Goal: Transaction & Acquisition: Purchase product/service

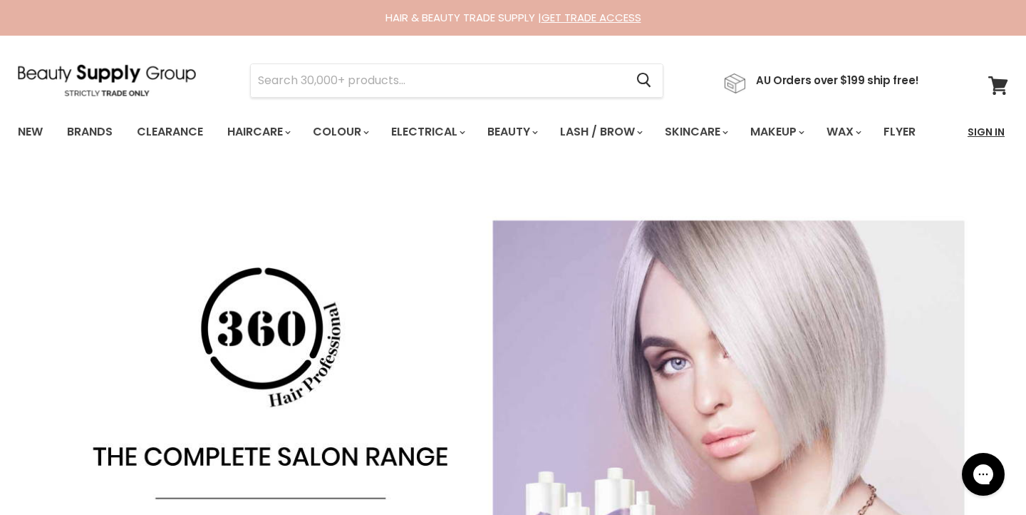
click at [982, 130] on link "Sign In" at bounding box center [986, 132] width 54 height 30
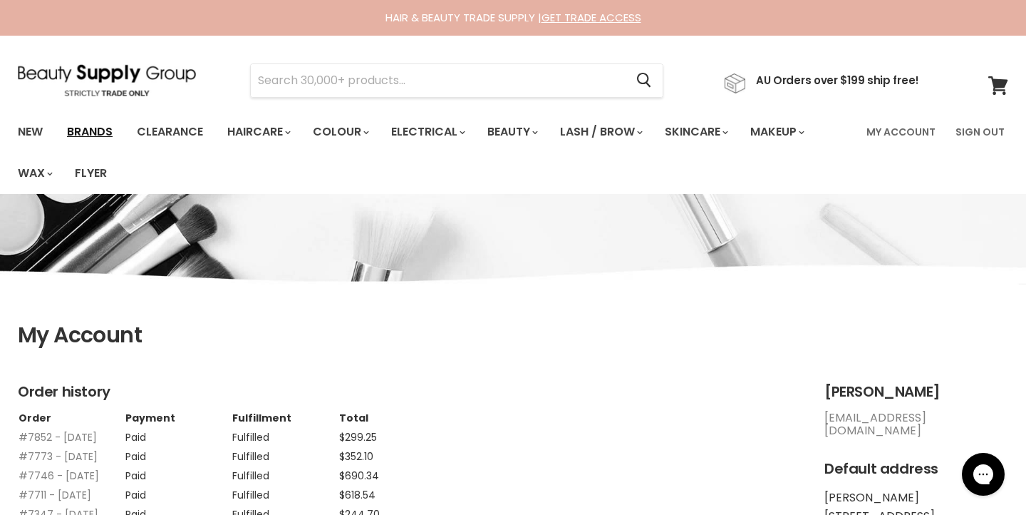
click at [88, 132] on link "Brands" at bounding box center [89, 132] width 67 height 30
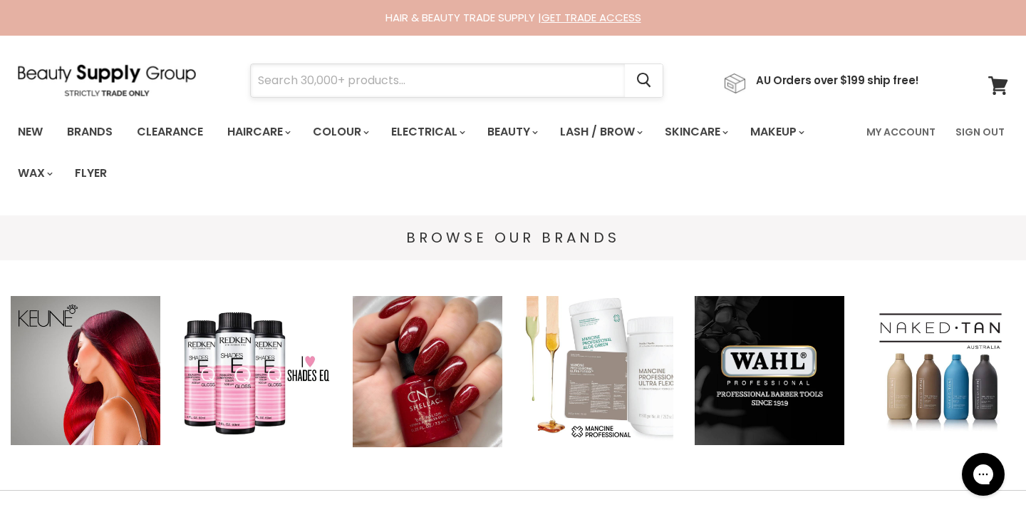
click at [276, 77] on input "Search" at bounding box center [438, 80] width 374 height 33
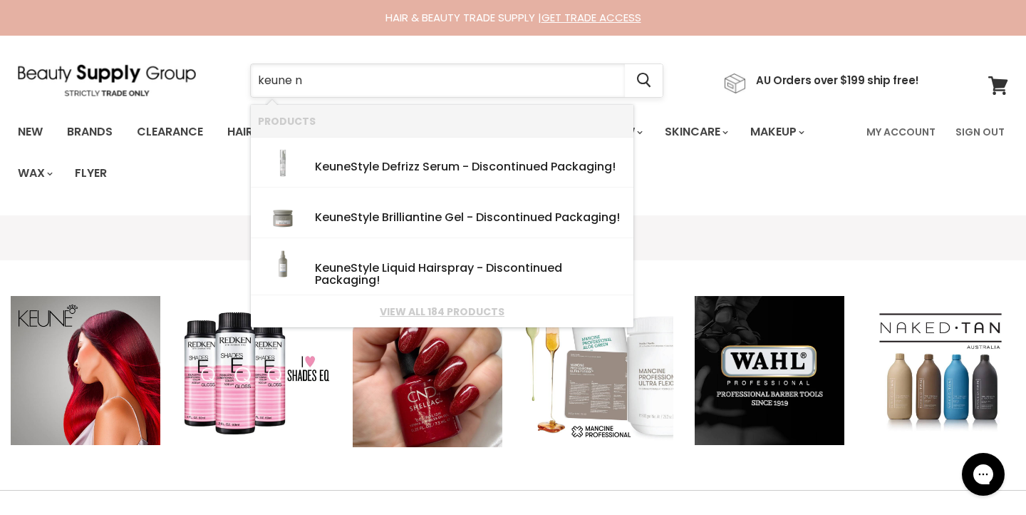
type input "keune nu"
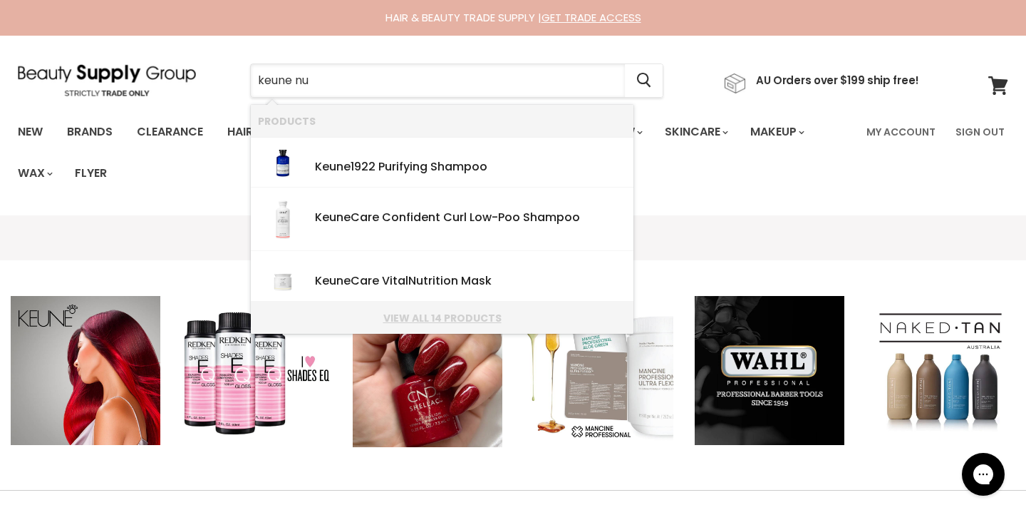
click at [449, 321] on link "View all 14 products" at bounding box center [442, 317] width 369 height 11
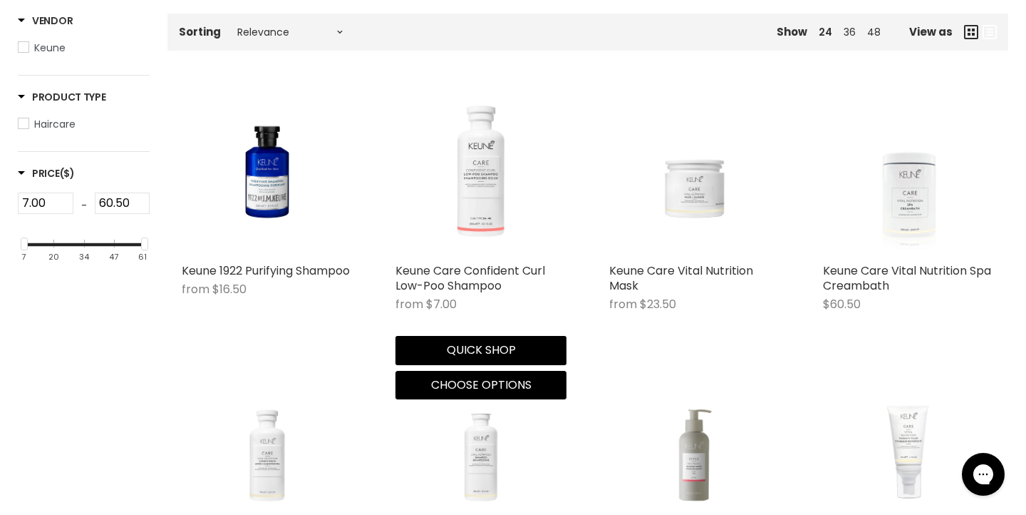
scroll to position [308, 0]
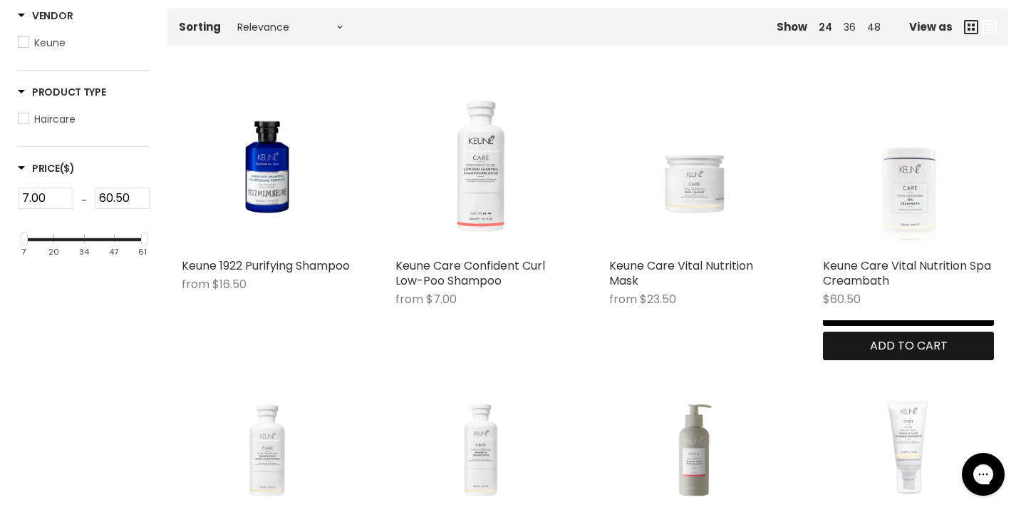
click at [943, 349] on span "Add to cart" at bounding box center [909, 345] width 78 height 16
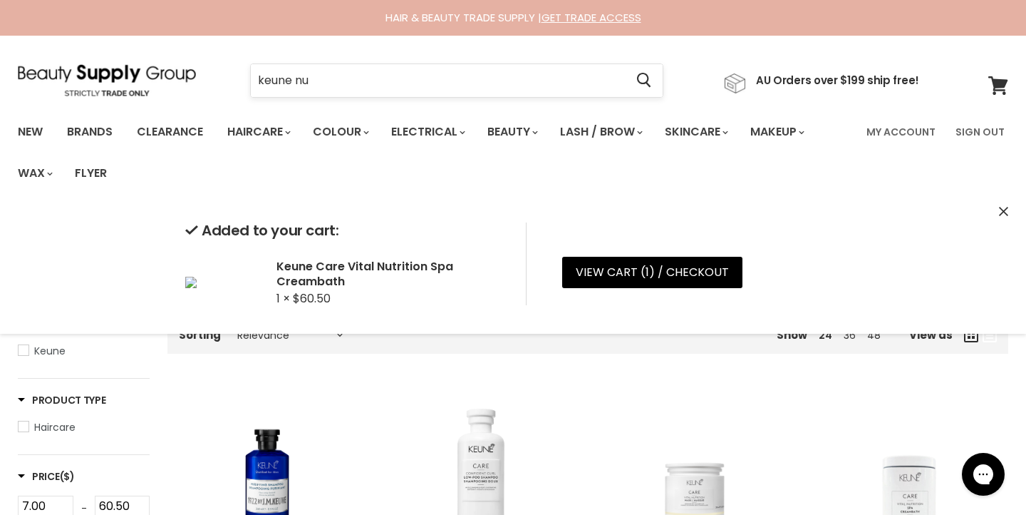
scroll to position [0, 0]
click at [356, 86] on input "keune nu" at bounding box center [438, 80] width 374 height 33
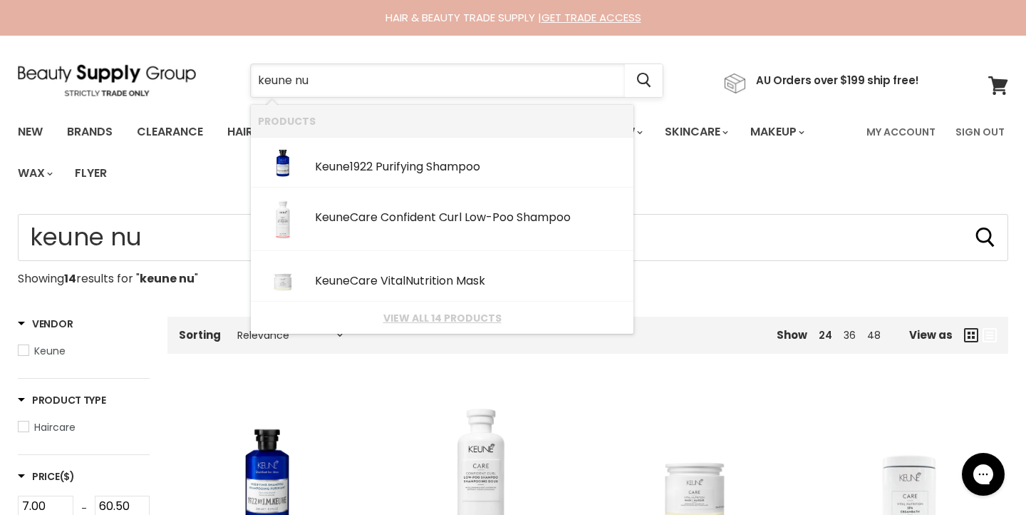
click at [341, 81] on input "keune nu" at bounding box center [438, 80] width 374 height 33
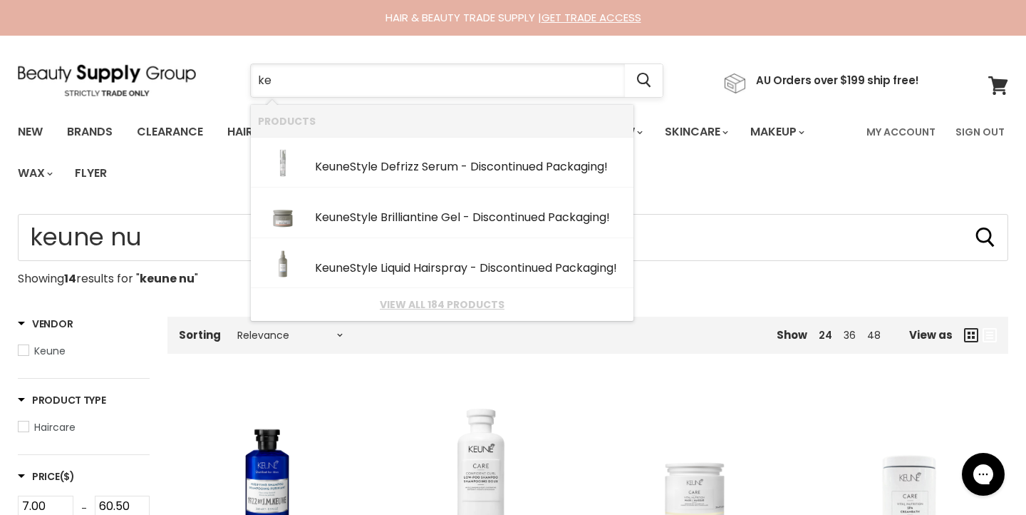
type input "k"
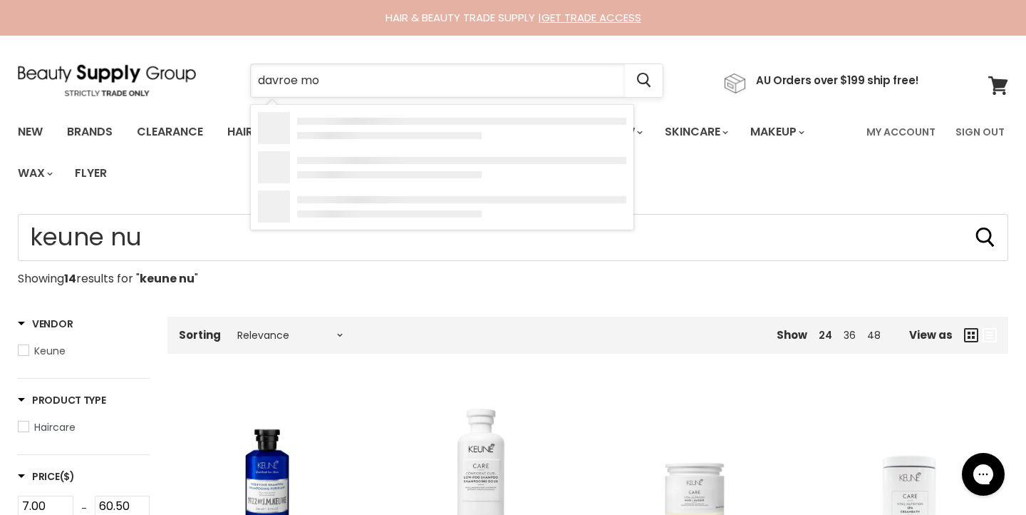
type input "davroe moi"
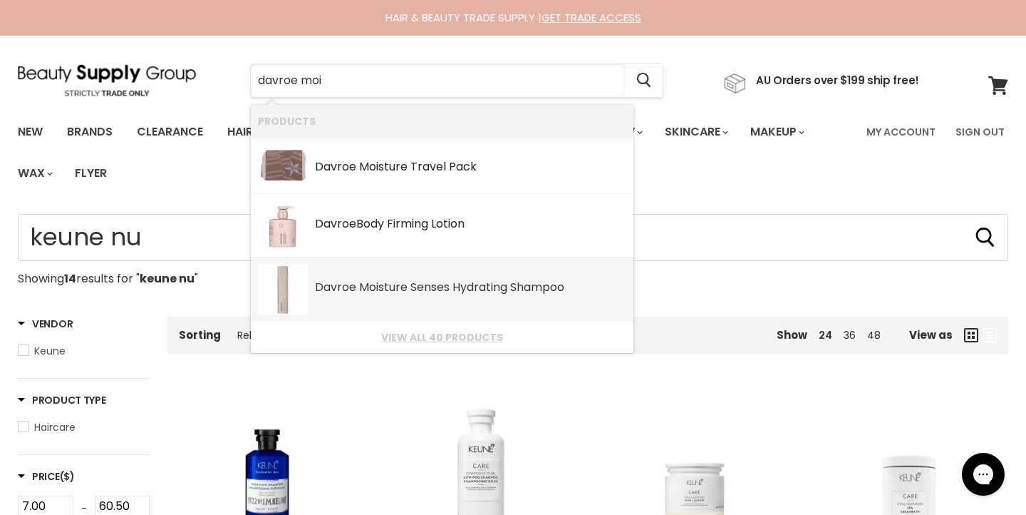
click at [375, 290] on b "Moi" at bounding box center [368, 287] width 19 height 16
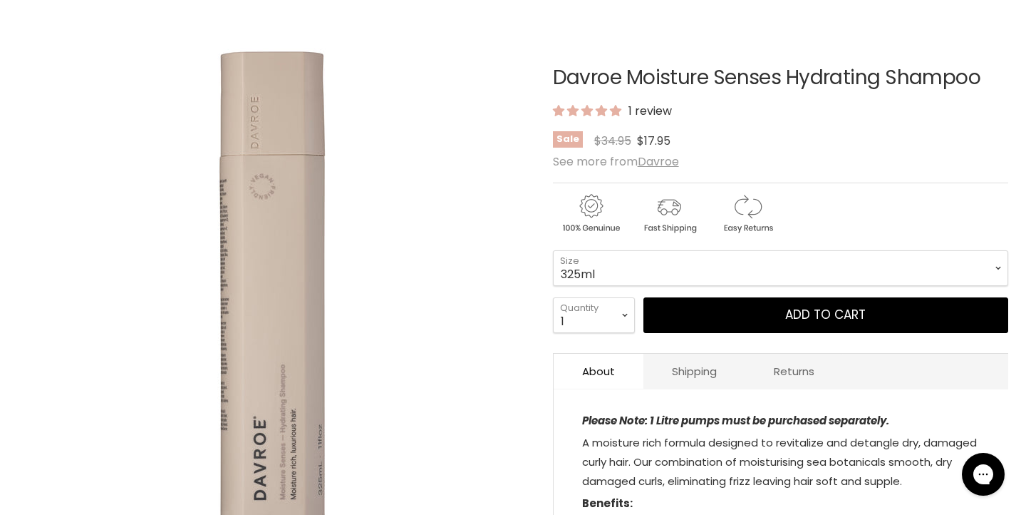
scroll to position [185, 0]
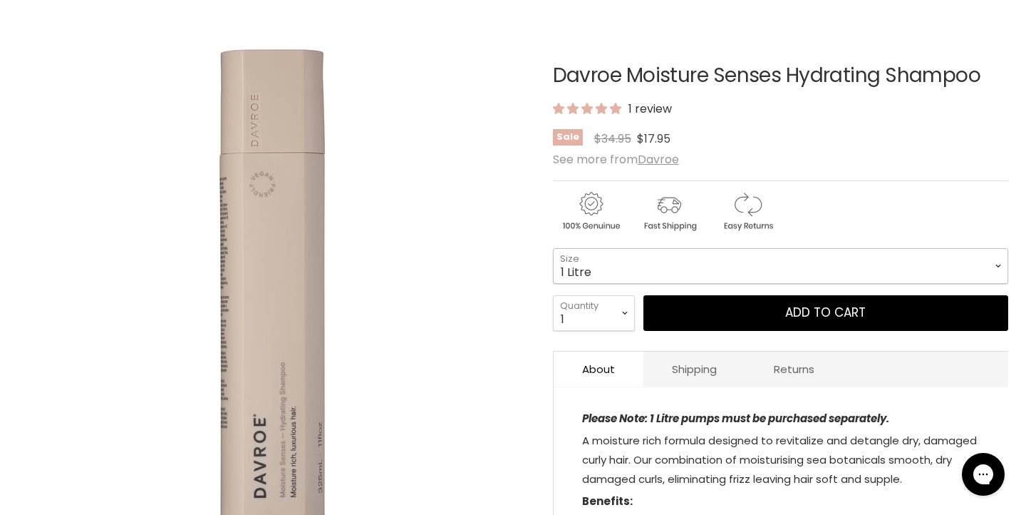
select select "1 Litre"
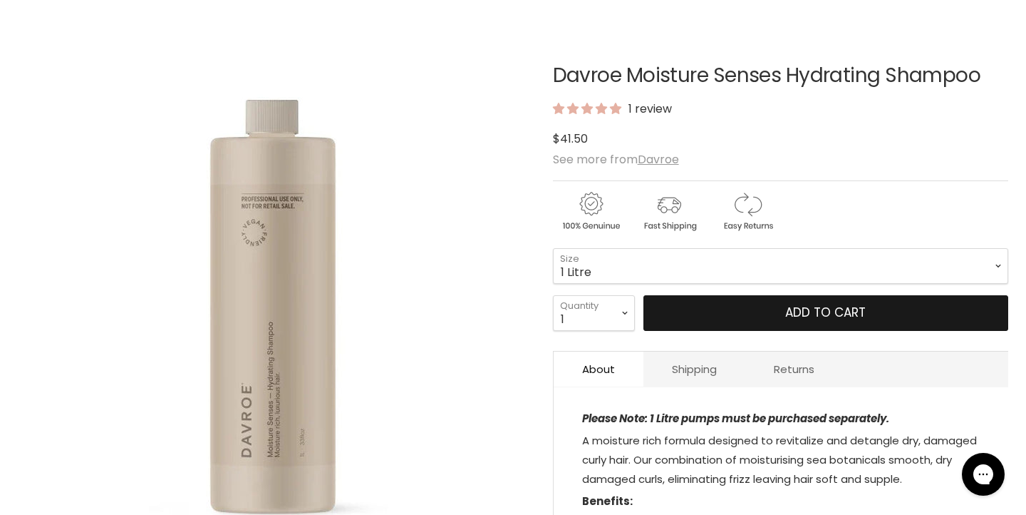
click at [740, 314] on button "Add to cart" at bounding box center [826, 313] width 365 height 36
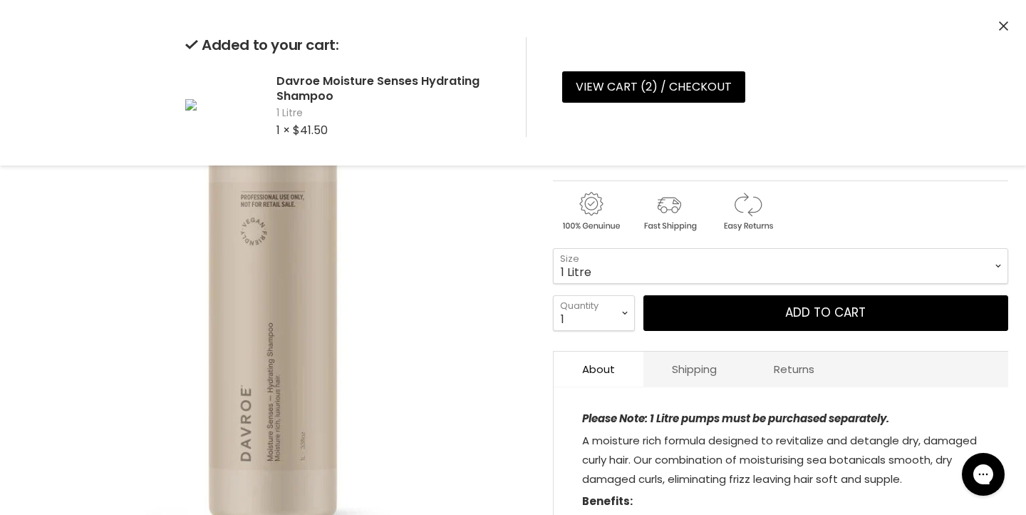
click at [424, 264] on img "Davroe Moisture Senses Hydrating Shampoo image. Click or Scroll to Zoom." at bounding box center [273, 284] width 510 height 510
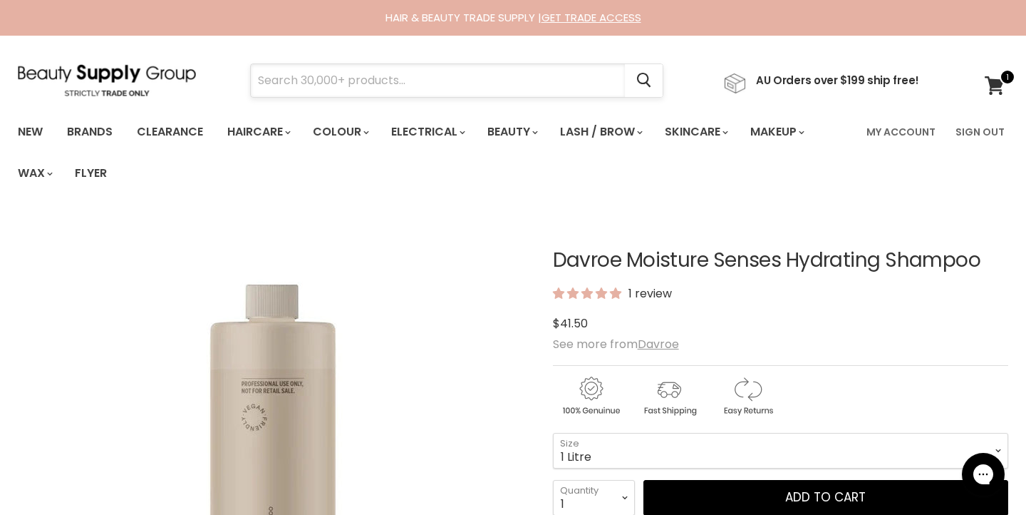
click at [273, 81] on input "Search" at bounding box center [438, 80] width 374 height 33
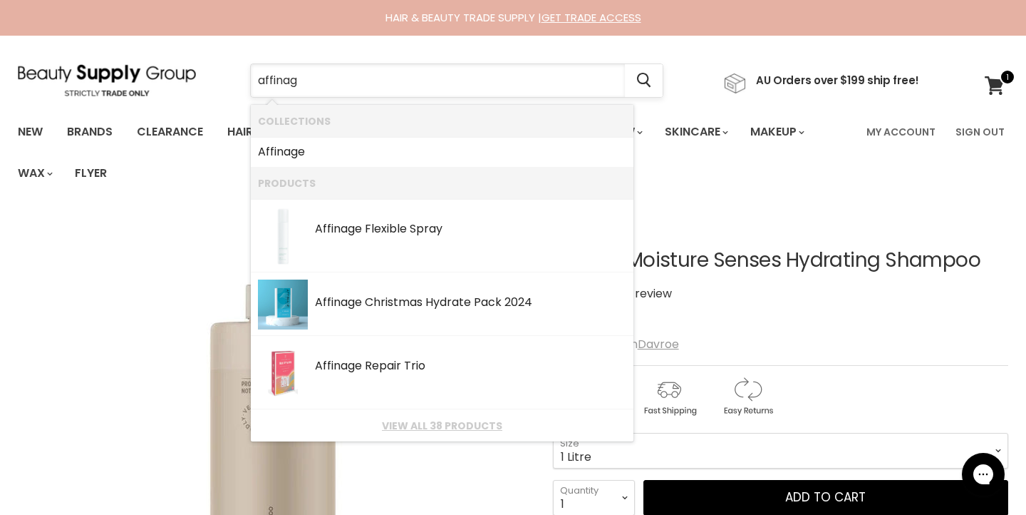
type input "affina"
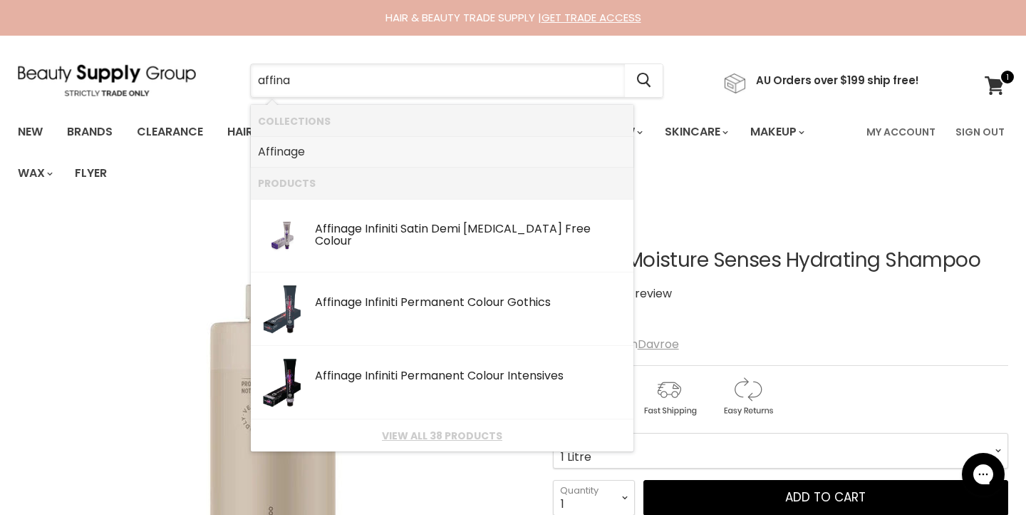
click at [288, 146] on b "Affina" at bounding box center [274, 151] width 33 height 16
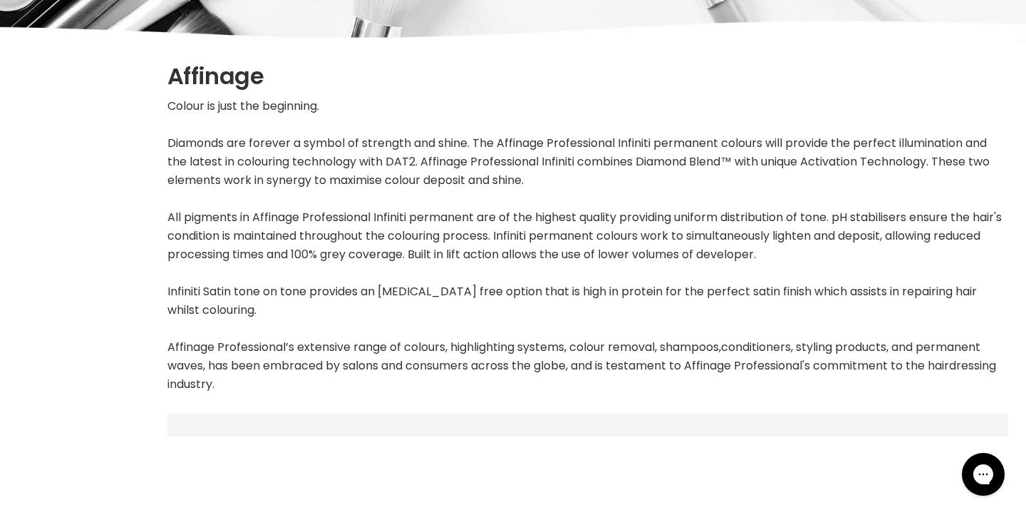
select select "manual"
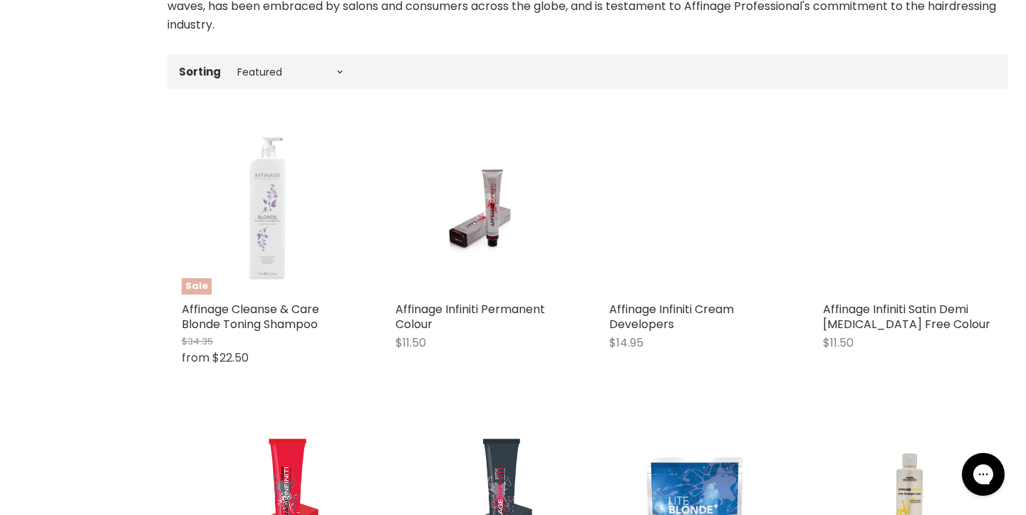
scroll to position [623, 0]
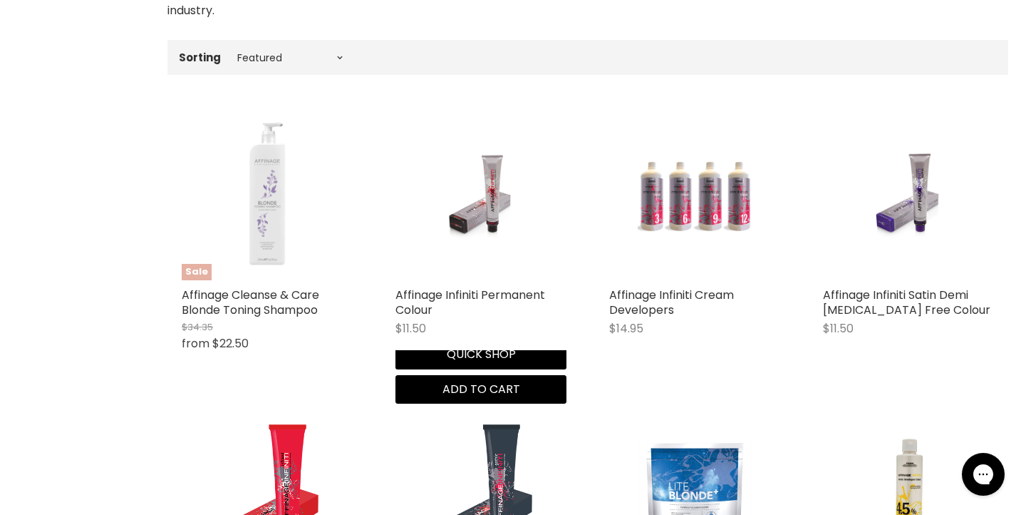
click at [495, 202] on img "Main content" at bounding box center [480, 194] width 113 height 171
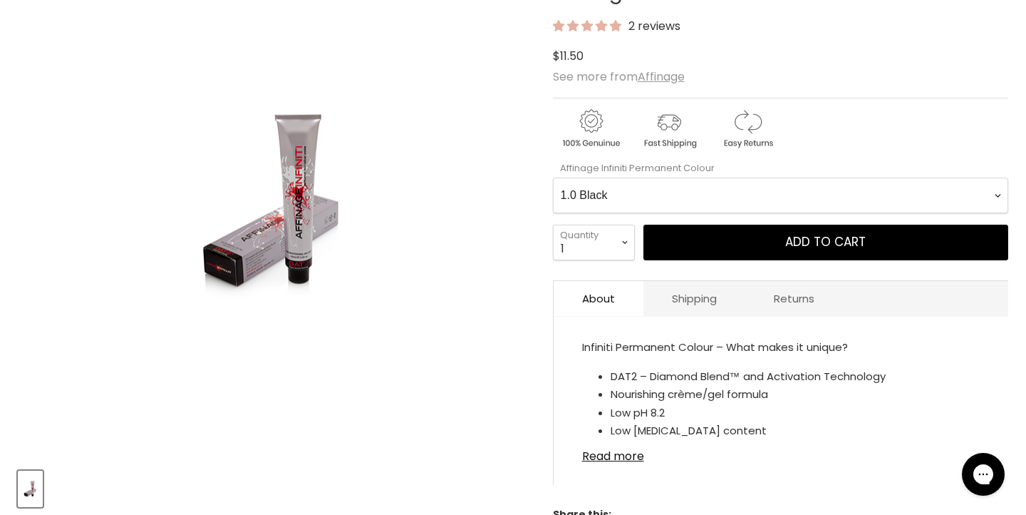
scroll to position [272, 0]
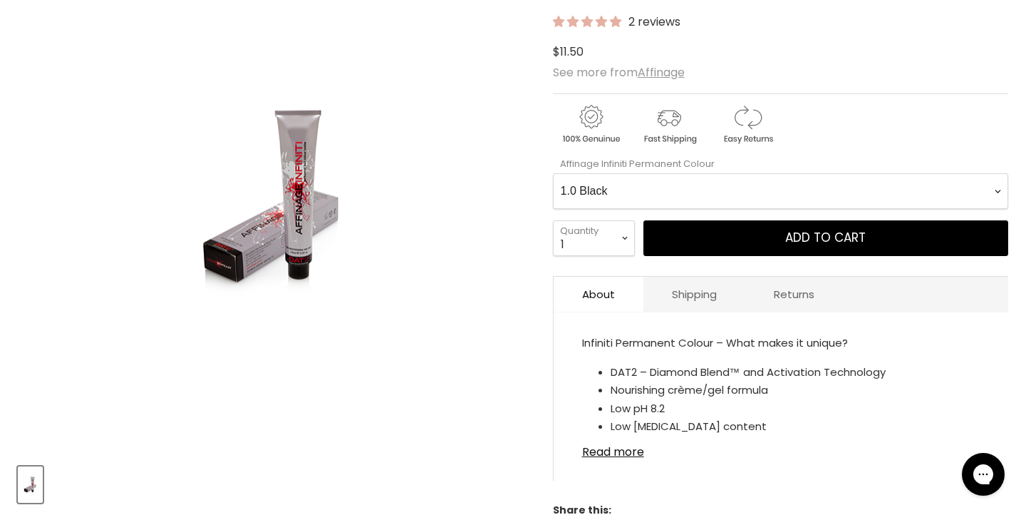
select Colour-0-0 "6.036 Dark Chocolate Blonde"
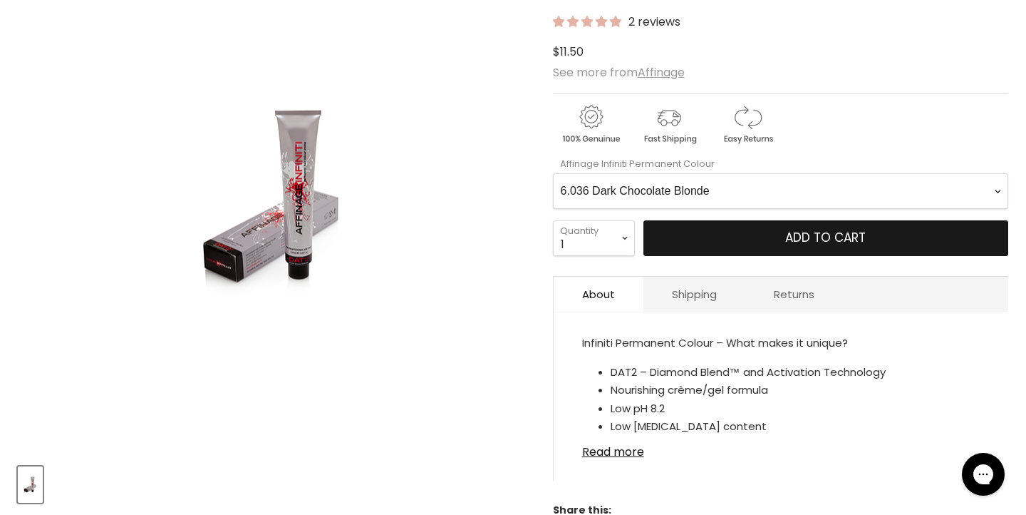
click at [791, 239] on span "Add to cart" at bounding box center [826, 237] width 81 height 17
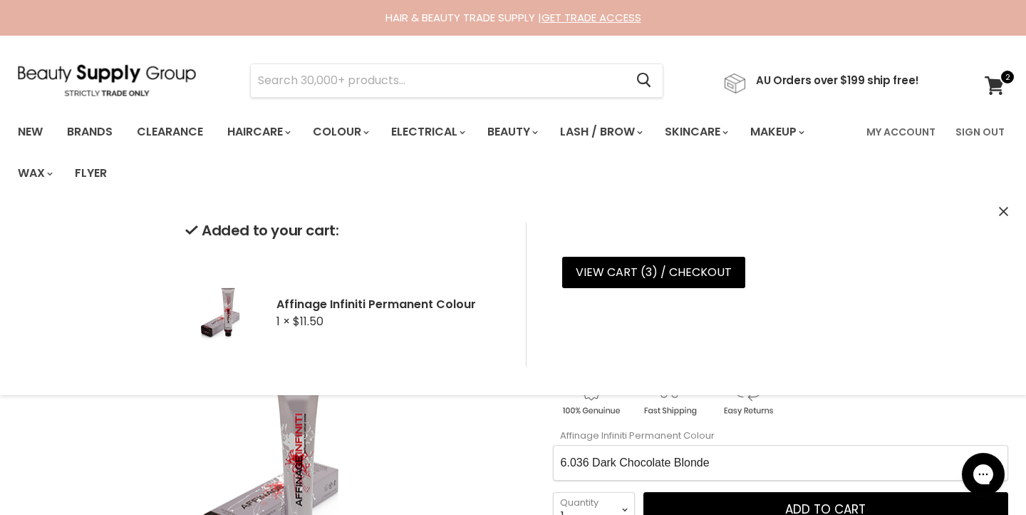
scroll to position [0, 0]
click at [87, 129] on link "Brands" at bounding box center [89, 132] width 67 height 30
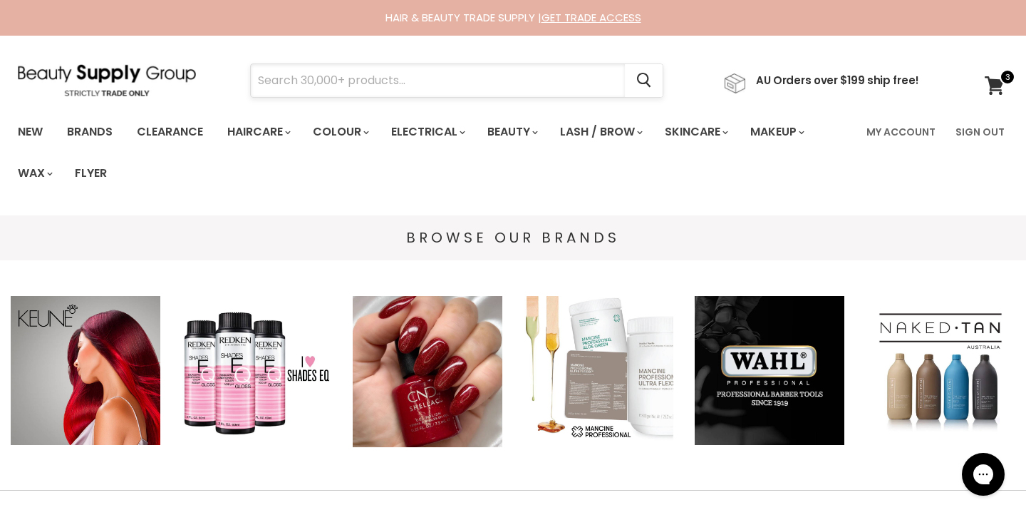
click at [269, 82] on input "Search" at bounding box center [438, 80] width 374 height 33
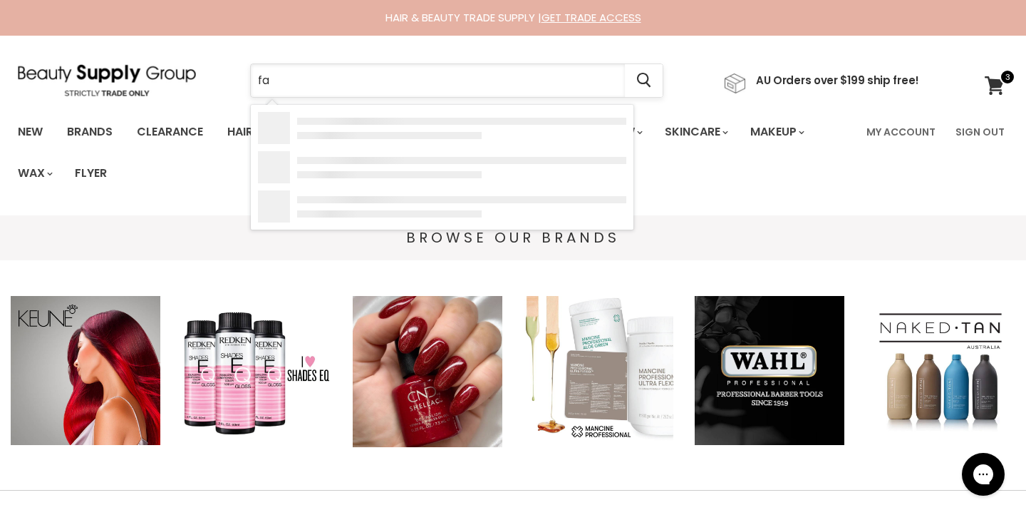
type input "far"
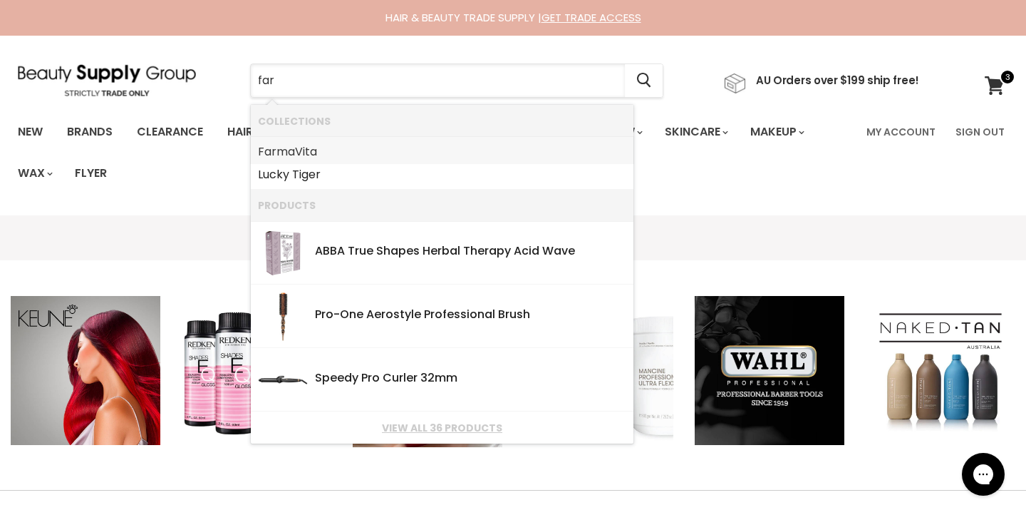
click at [284, 149] on link "Far maVita" at bounding box center [442, 151] width 369 height 23
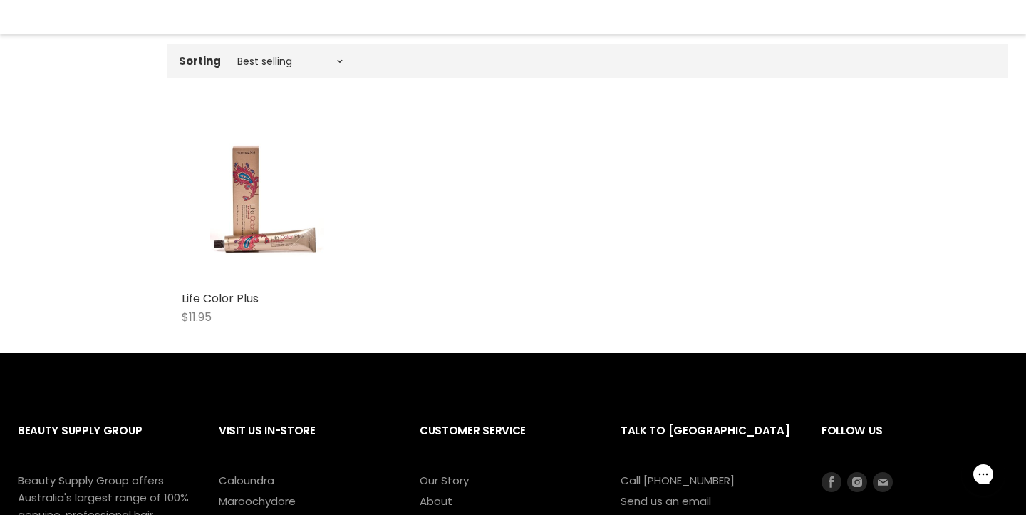
scroll to position [451, 0]
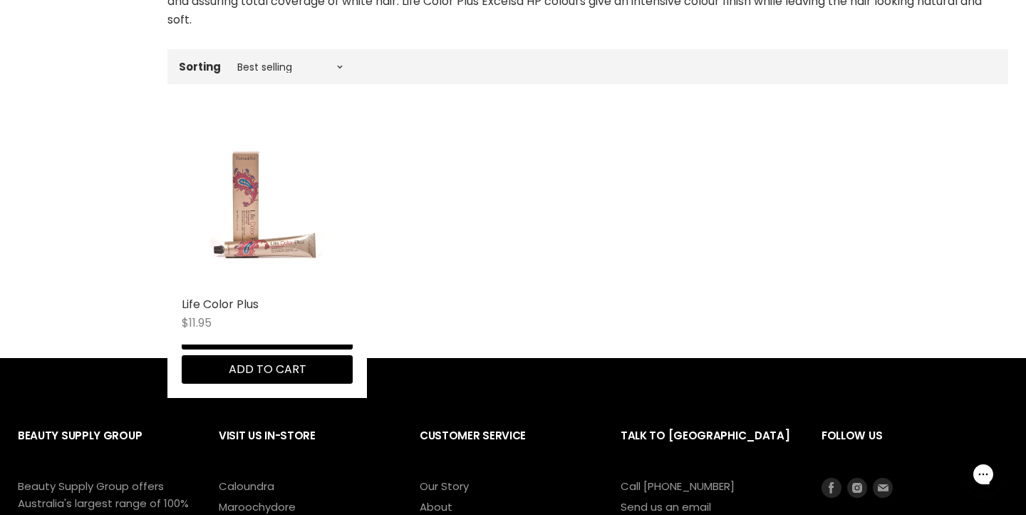
click at [254, 222] on img "Main content" at bounding box center [267, 203] width 114 height 171
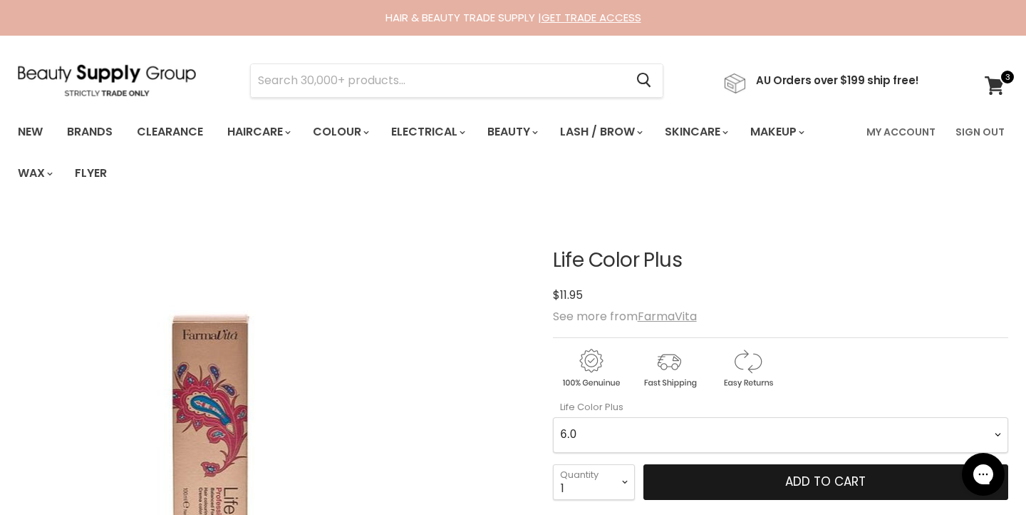
click at [762, 493] on button "Add to cart" at bounding box center [826, 482] width 365 height 36
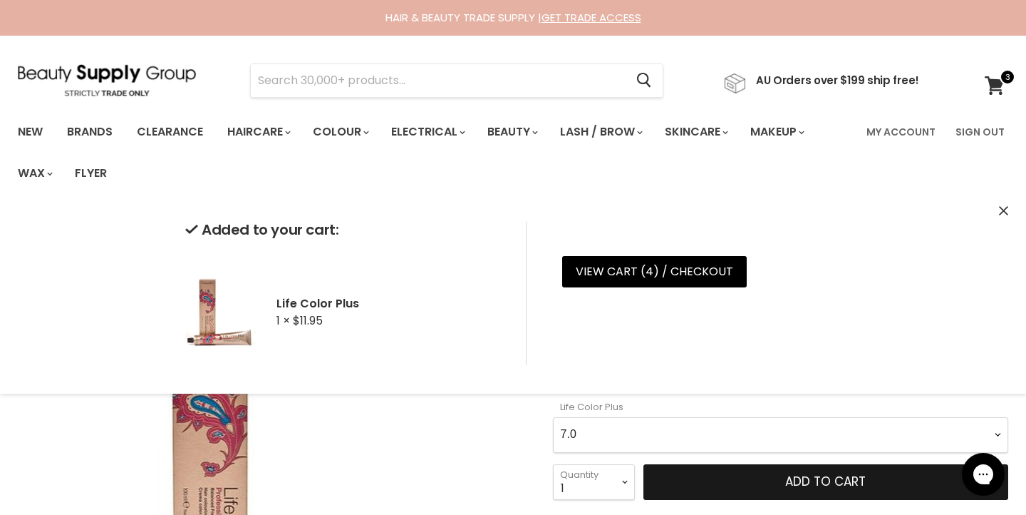
click at [769, 485] on button "Add to cart" at bounding box center [826, 482] width 365 height 36
click at [756, 486] on button "Add to cart" at bounding box center [826, 482] width 365 height 36
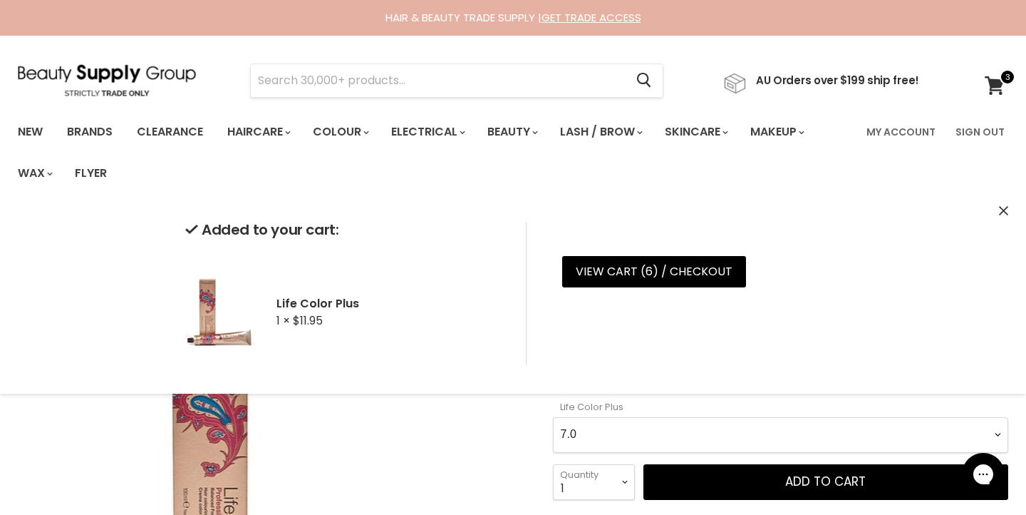
select Plus-0-0 "7.1"
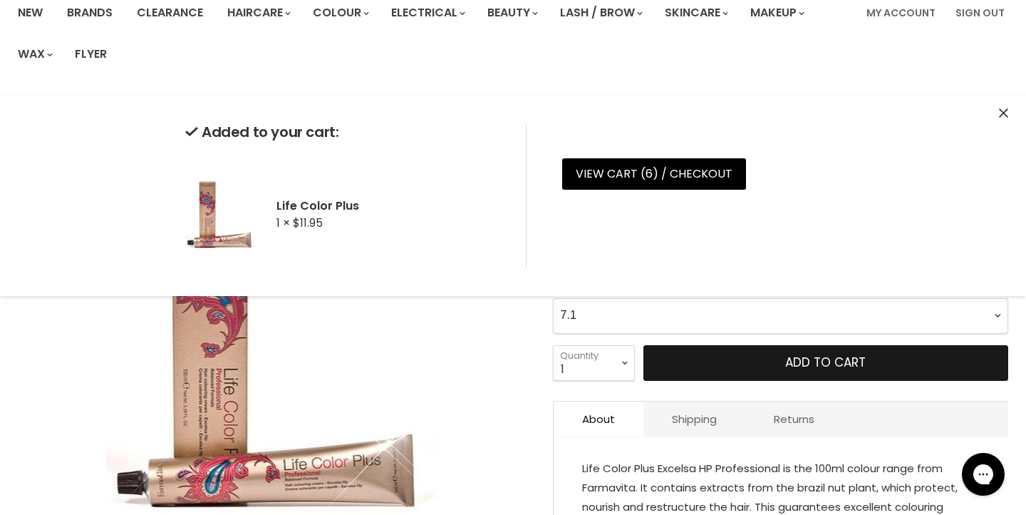
scroll to position [127, 0]
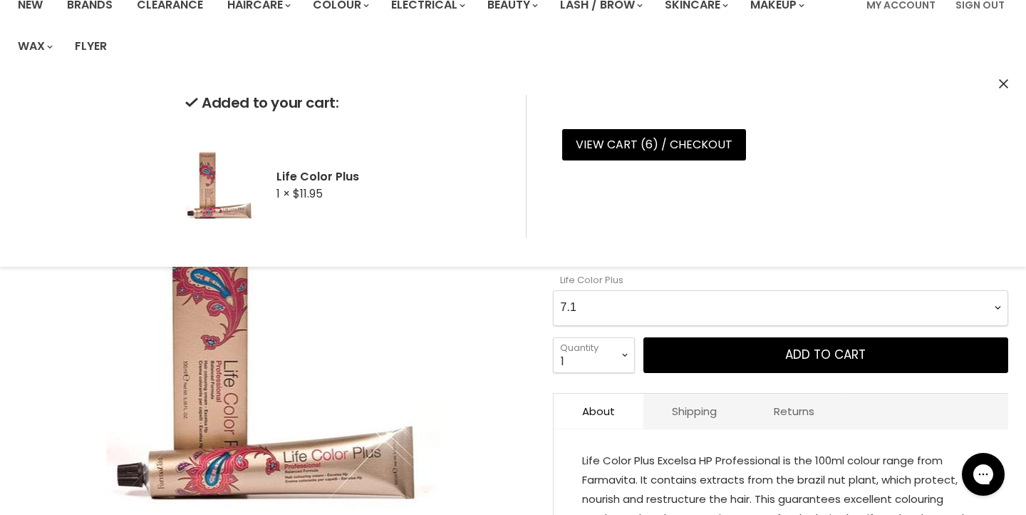
select select "2"
type input "2"
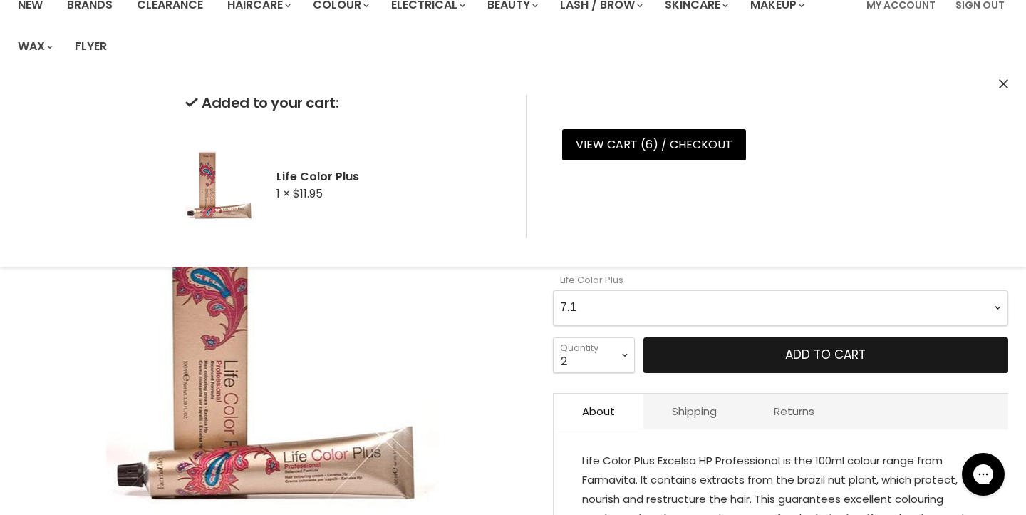
click at [758, 360] on button "Add to cart" at bounding box center [826, 355] width 365 height 36
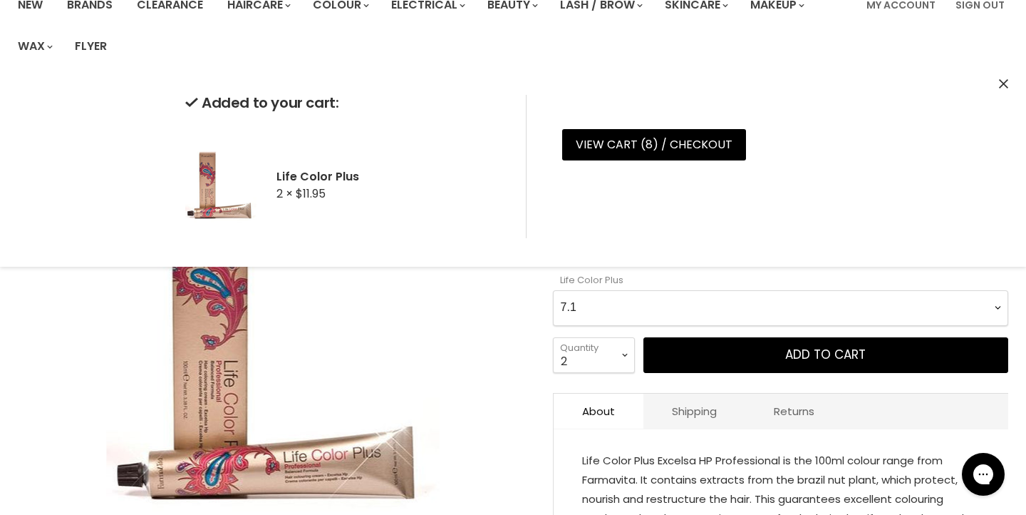
select Plus-0-0 "8.0"
select select "1"
type input "1"
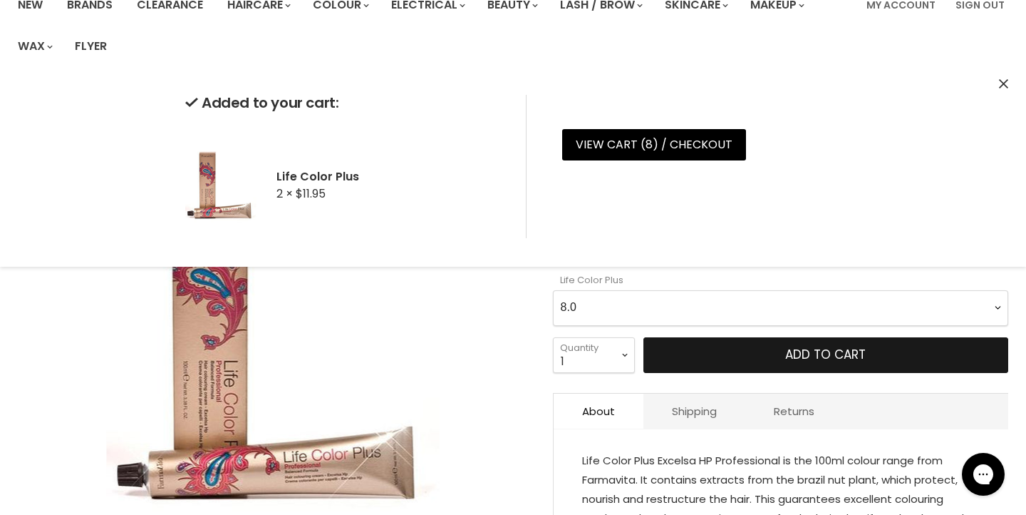
click at [751, 356] on button "Add to cart" at bounding box center [826, 355] width 365 height 36
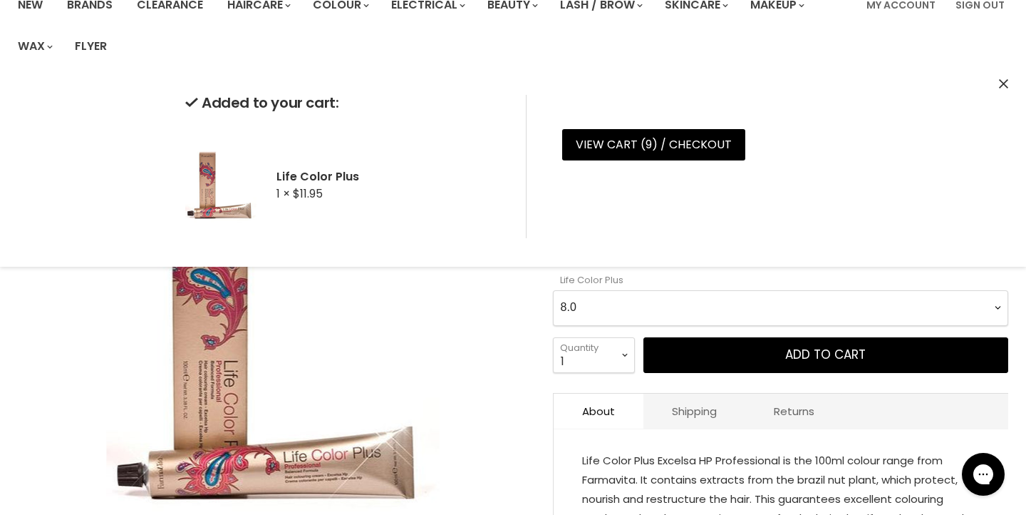
select Plus-0-0 "8.1"
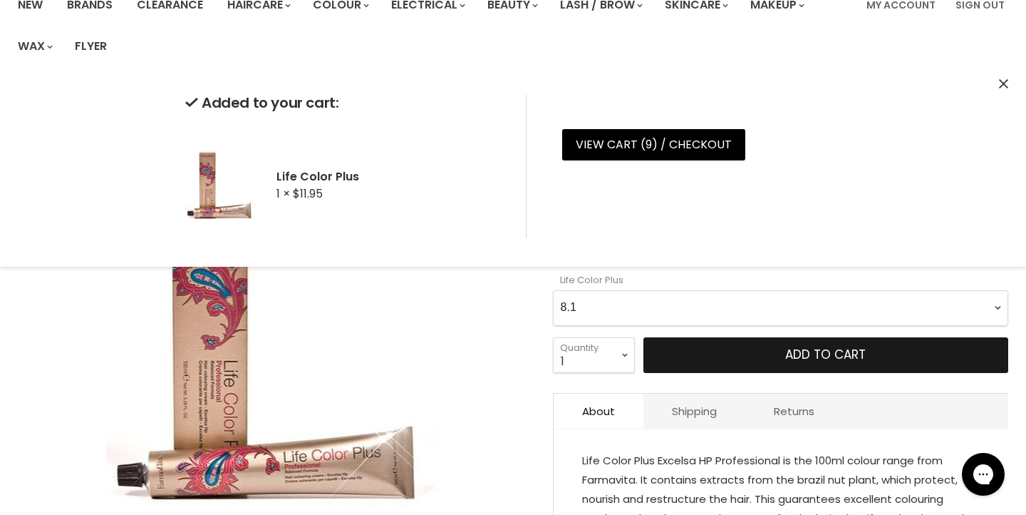
click at [753, 362] on button "Add to cart" at bounding box center [826, 355] width 365 height 36
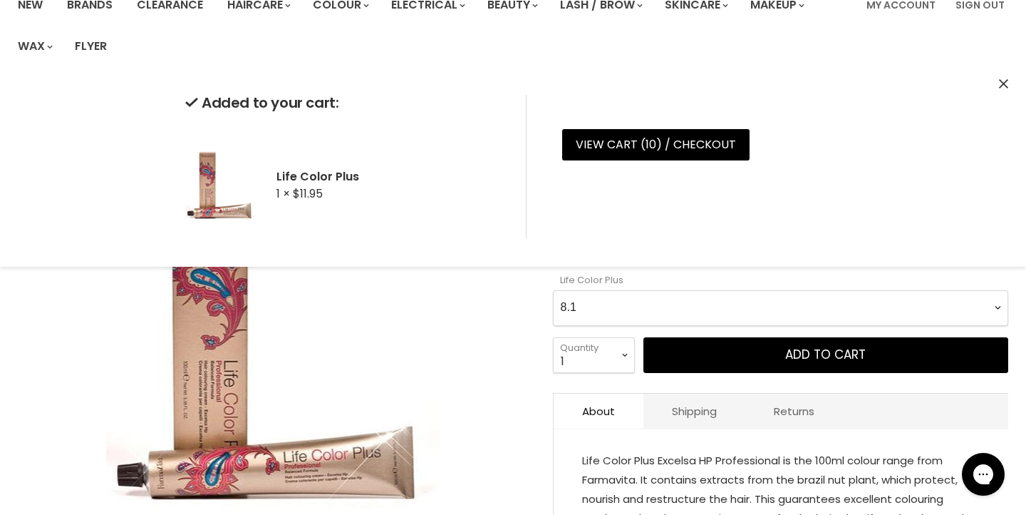
scroll to position [0, 0]
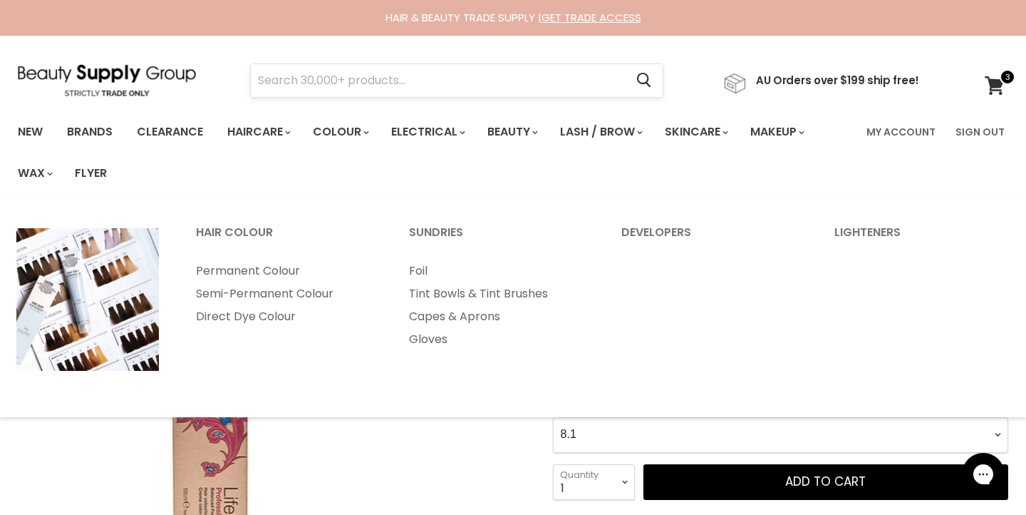
click at [300, 86] on input "Search" at bounding box center [438, 80] width 374 height 33
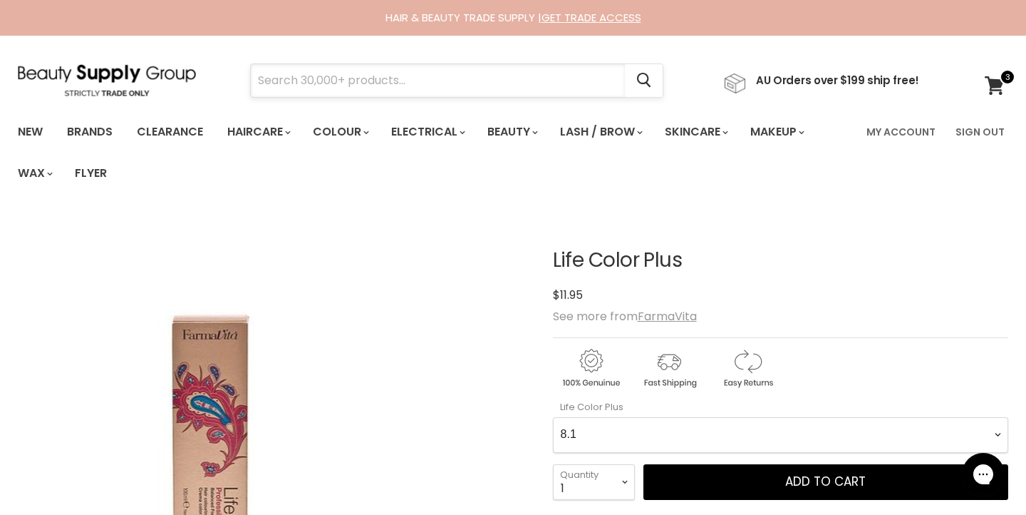
click at [298, 76] on input "Search" at bounding box center [438, 80] width 374 height 33
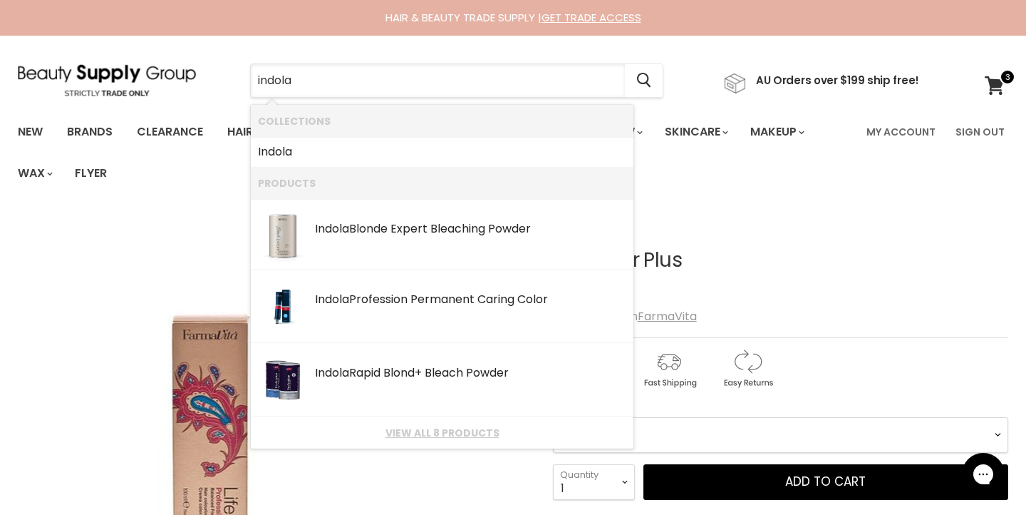
type input "indoor"
drag, startPoint x: 288, startPoint y: 109, endPoint x: 413, endPoint y: 433, distance: 347.1
click at [413, 433] on link "View all 8 products" at bounding box center [442, 432] width 369 height 11
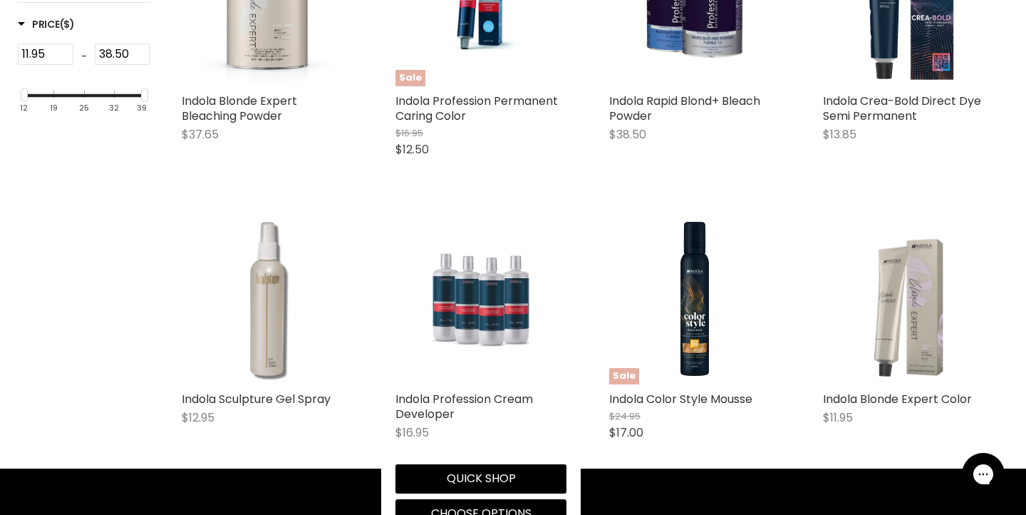
scroll to position [478, 0]
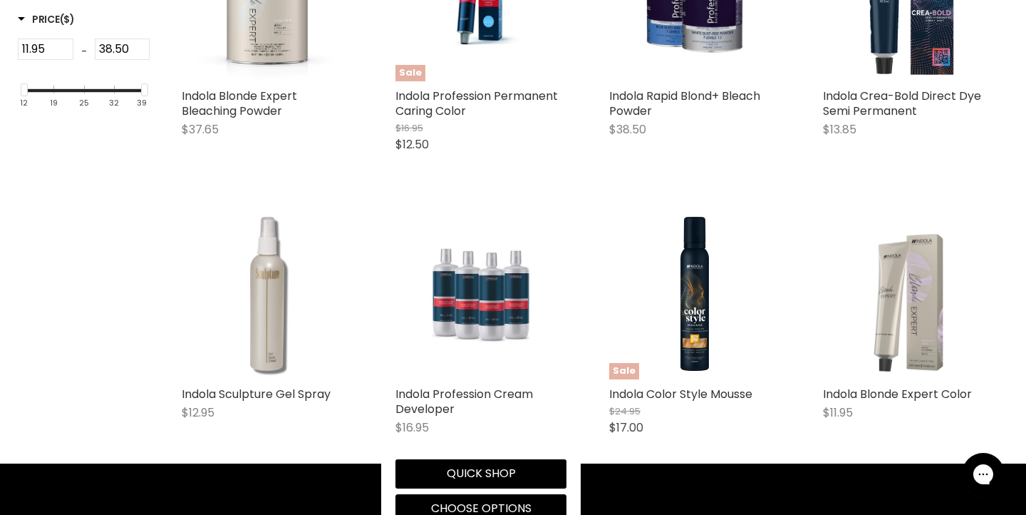
click at [486, 315] on img "Main content" at bounding box center [480, 293] width 113 height 171
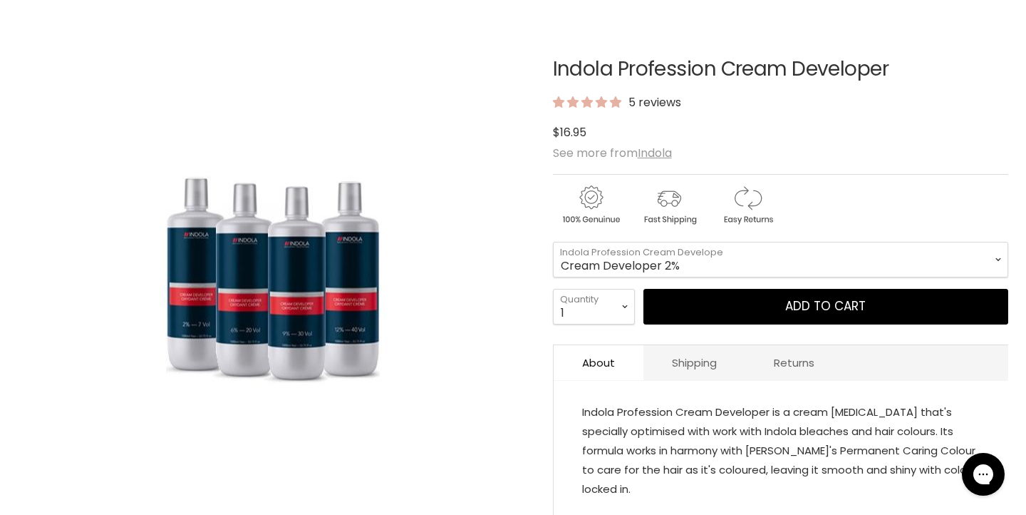
scroll to position [199, 0]
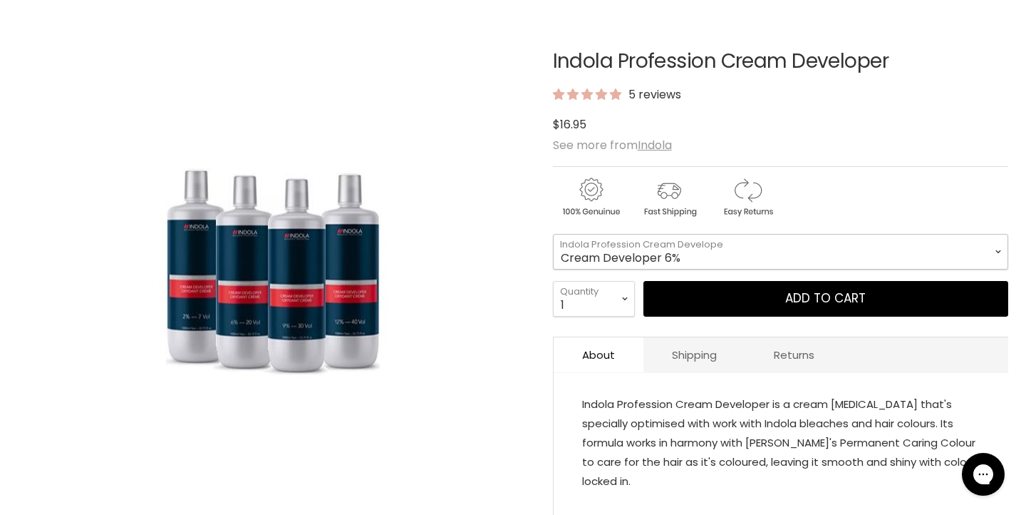
select select "Cream Developer 6%"
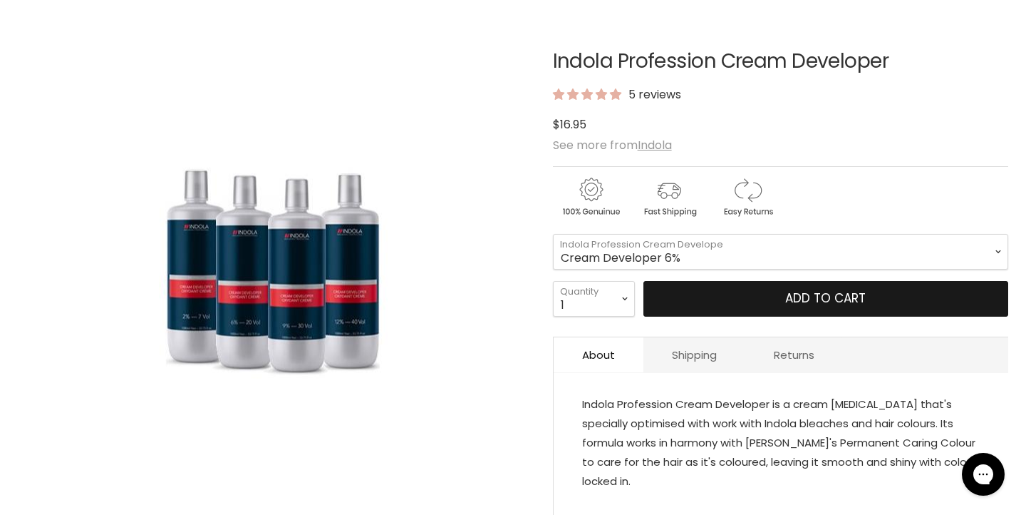
click at [777, 304] on button "Add to cart" at bounding box center [826, 299] width 365 height 36
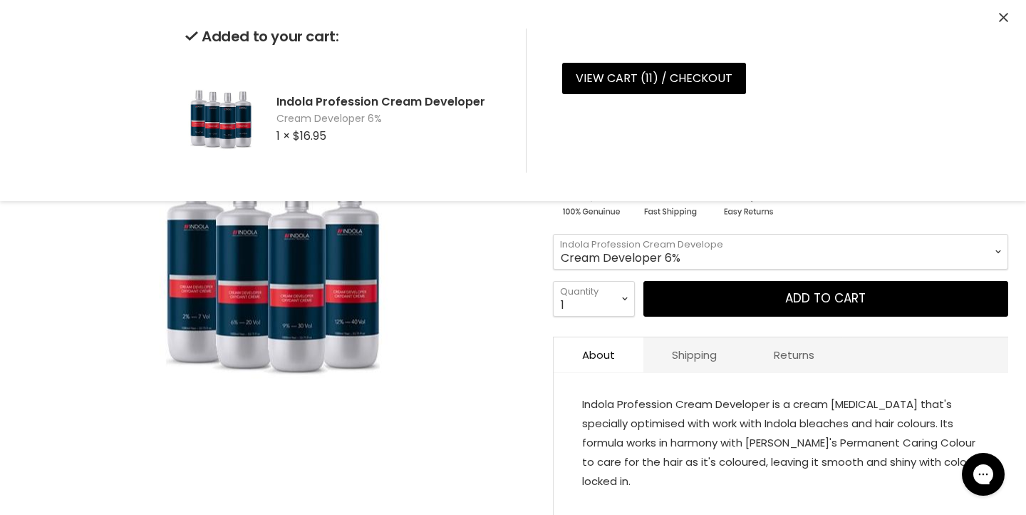
scroll to position [61, 0]
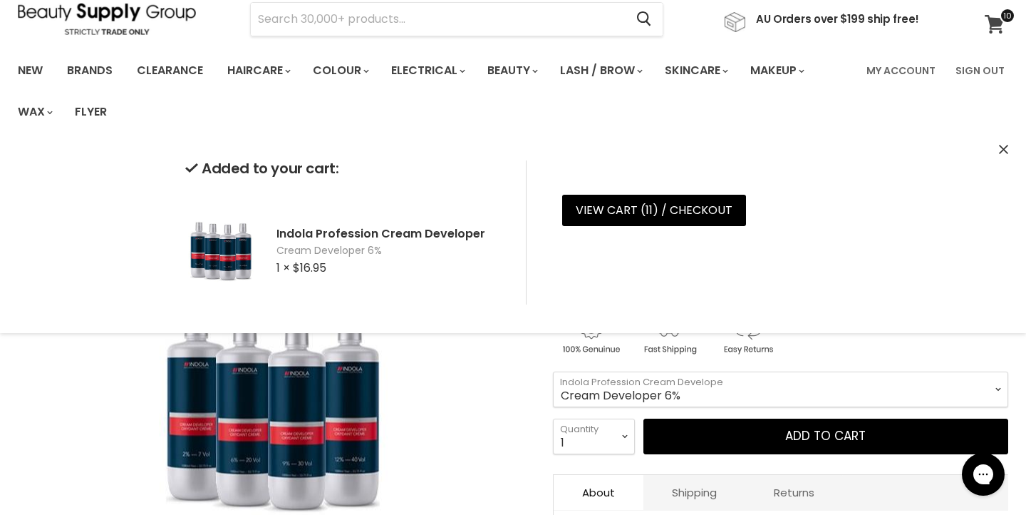
click at [1001, 16] on span at bounding box center [1008, 16] width 16 height 16
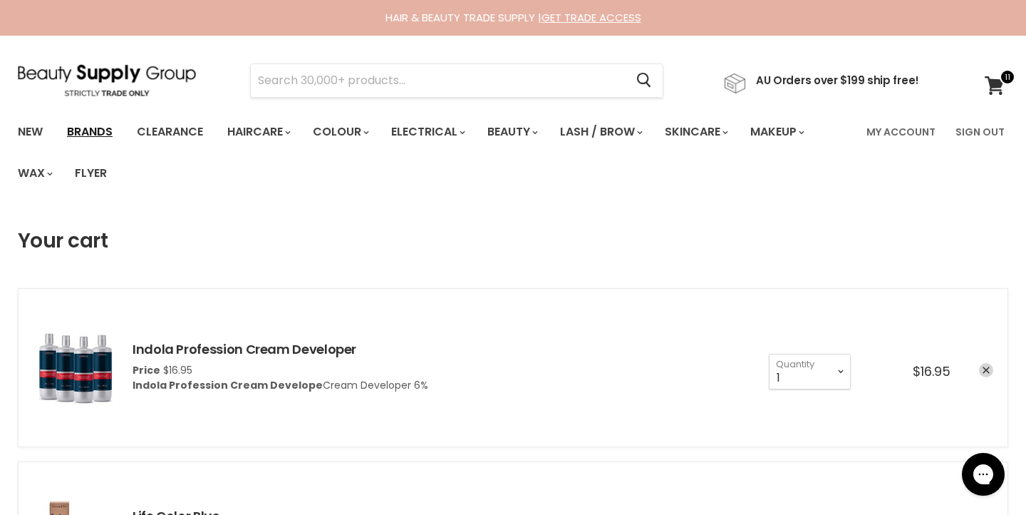
click at [102, 129] on link "Brands" at bounding box center [89, 132] width 67 height 30
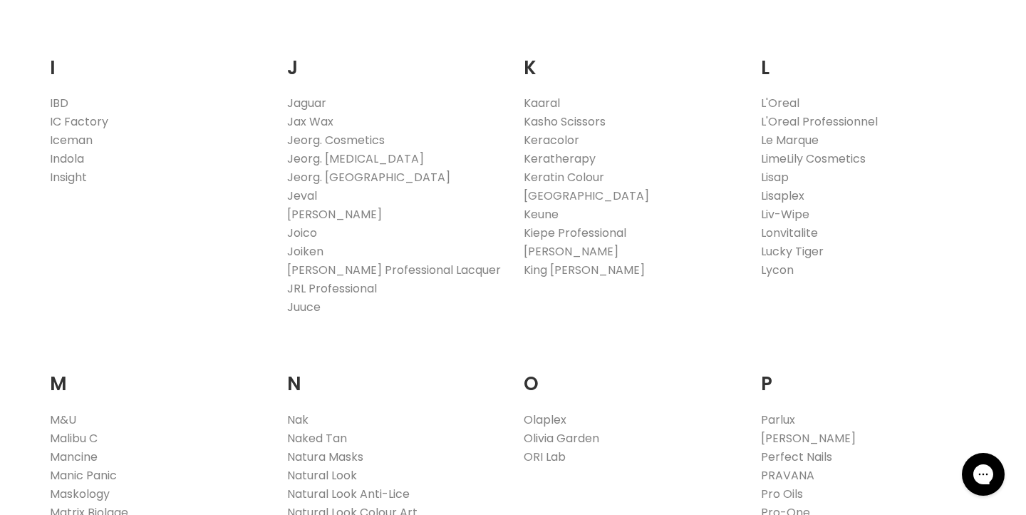
scroll to position [1344, 0]
click at [548, 213] on link "Keune" at bounding box center [541, 213] width 35 height 16
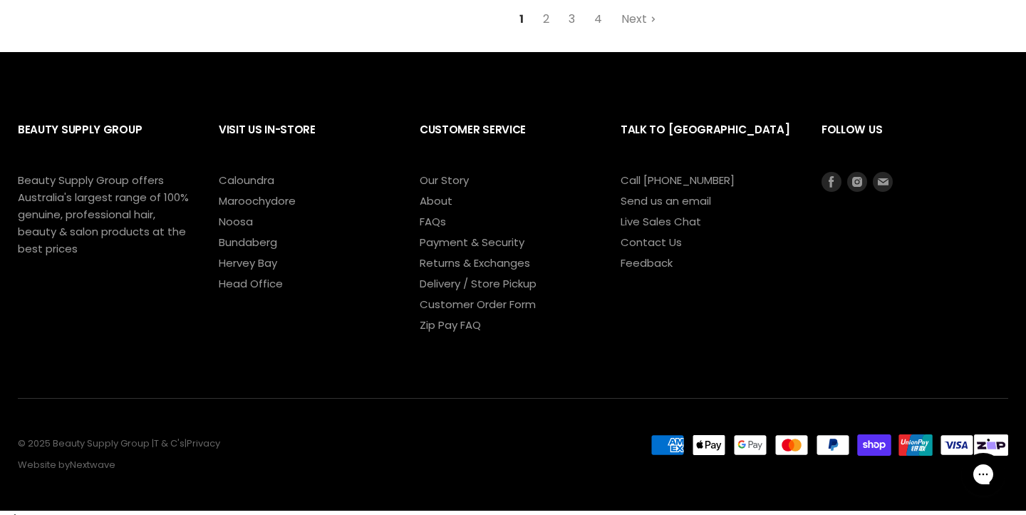
scroll to position [4079, 0]
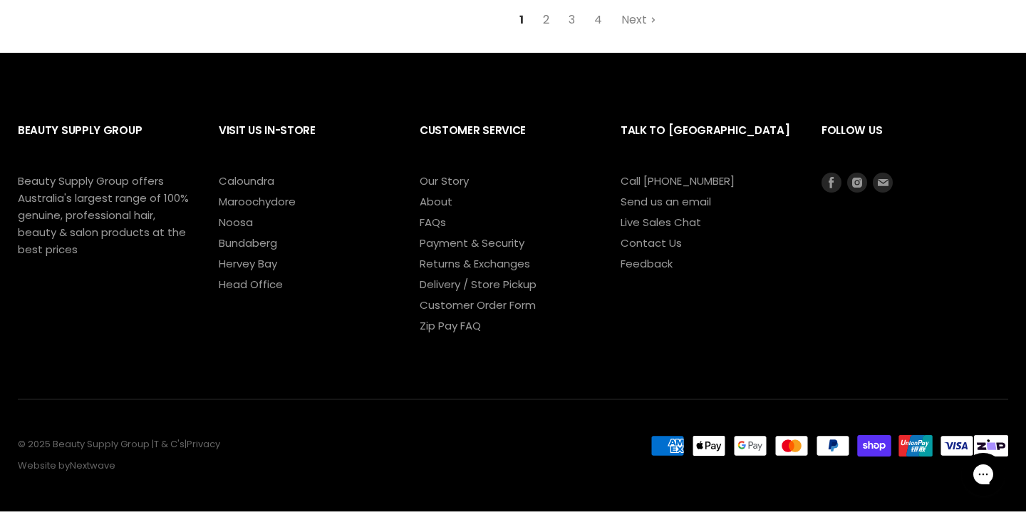
click at [550, 14] on link "2" at bounding box center [546, 20] width 22 height 26
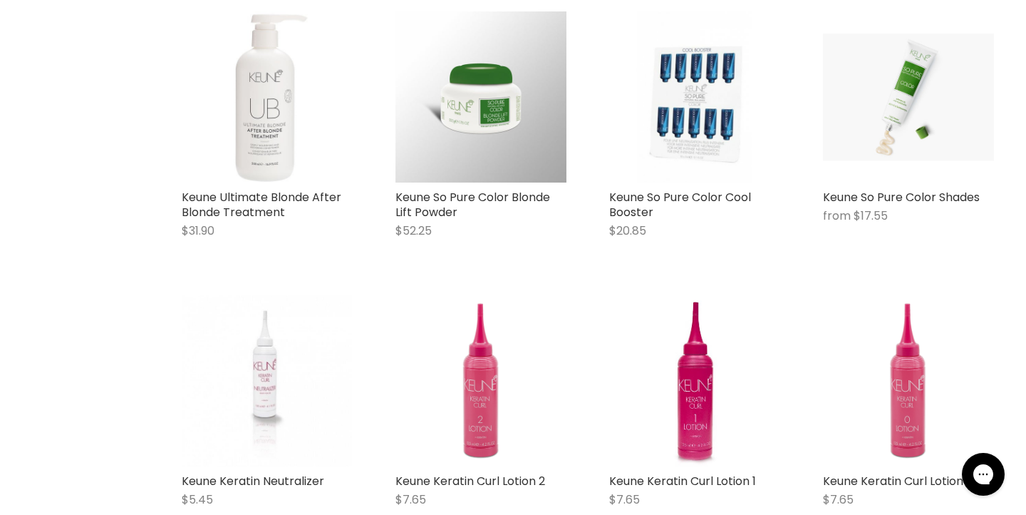
scroll to position [2740, 0]
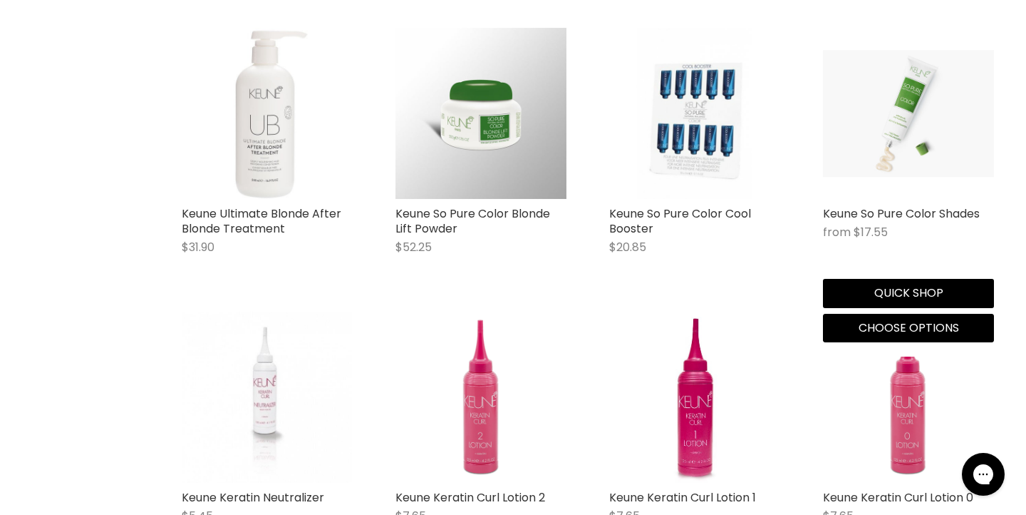
click at [910, 96] on img "Main content" at bounding box center [908, 113] width 171 height 127
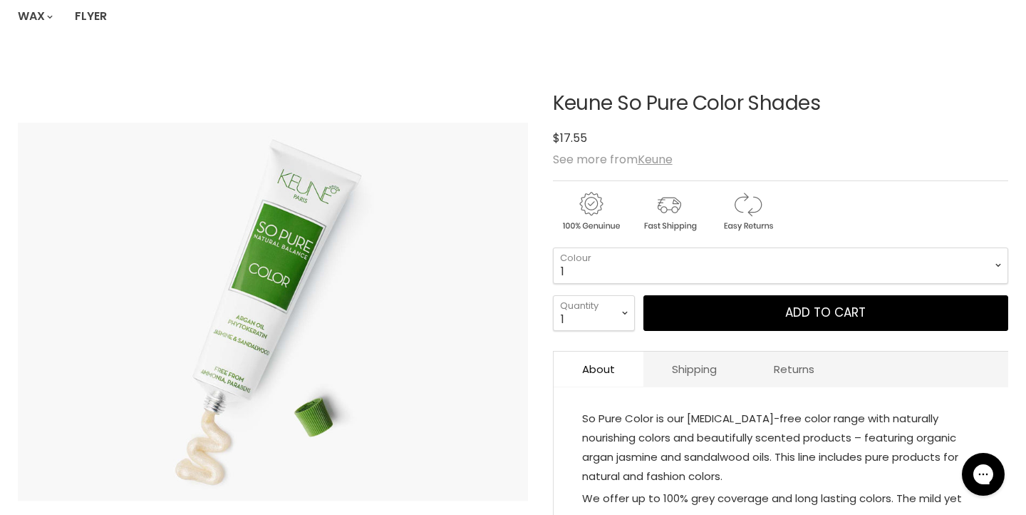
scroll to position [246, 0]
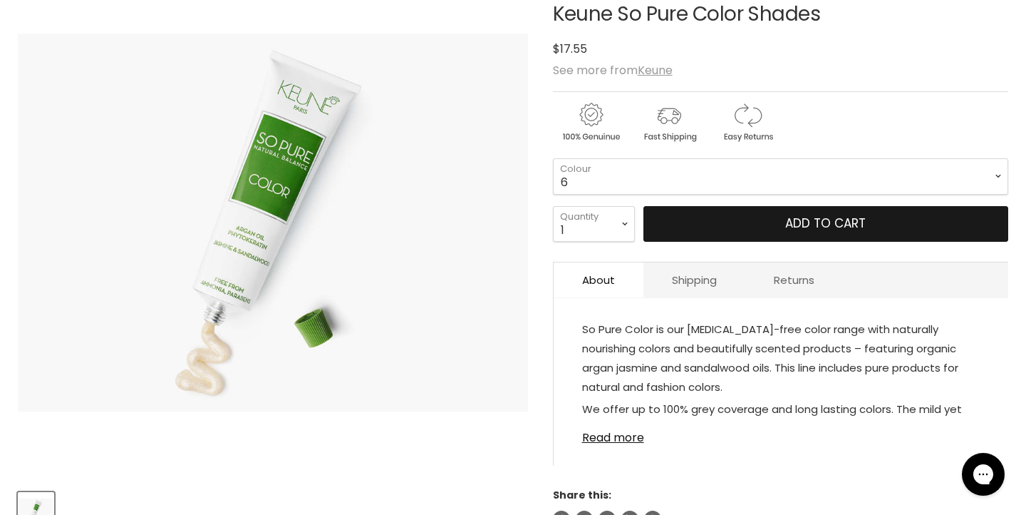
click at [760, 226] on button "Add to cart" at bounding box center [826, 224] width 365 height 36
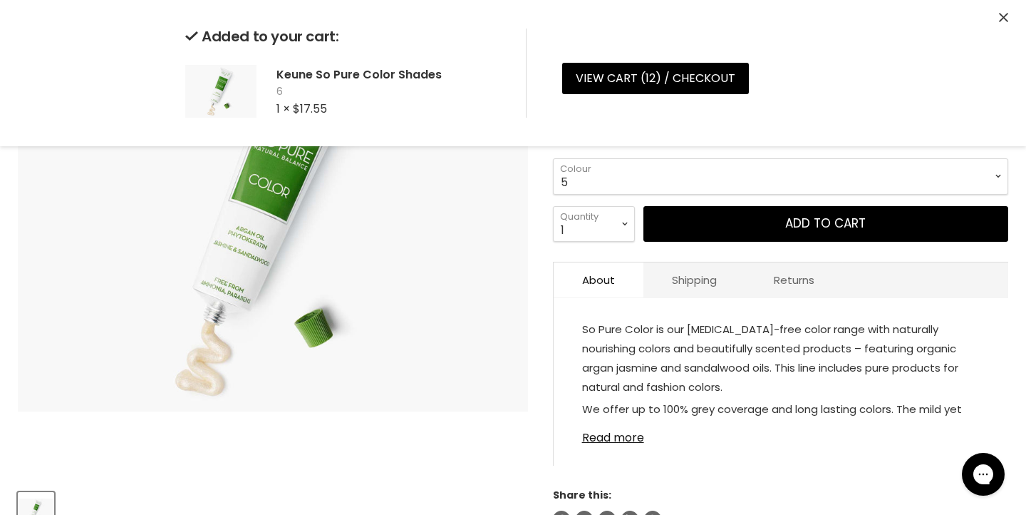
select select "5"
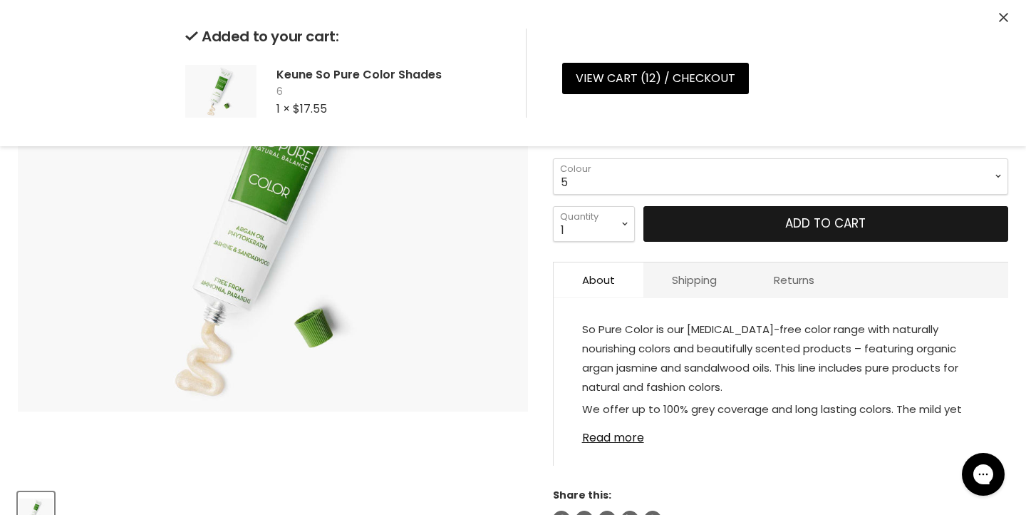
click at [750, 227] on button "Add to cart" at bounding box center [826, 224] width 365 height 36
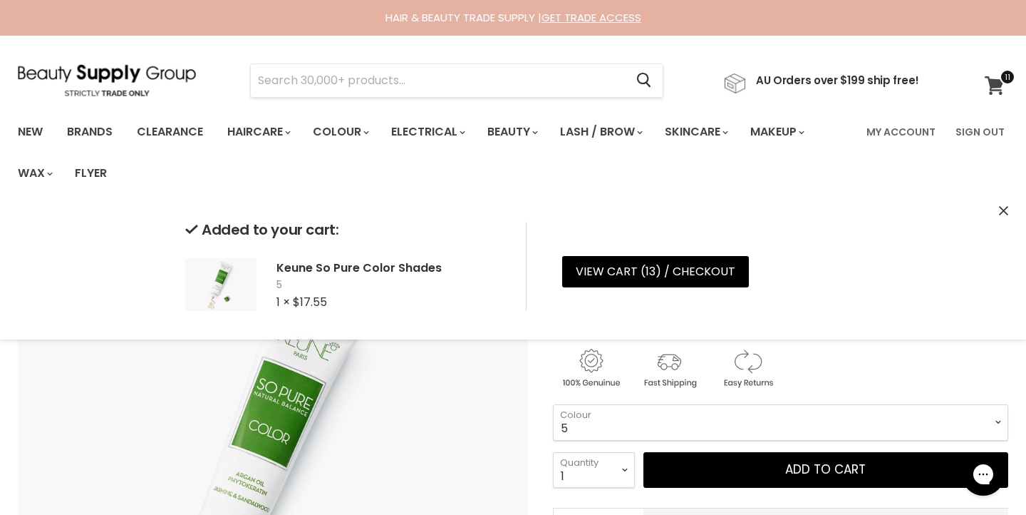
click at [1000, 81] on span at bounding box center [1008, 77] width 16 height 16
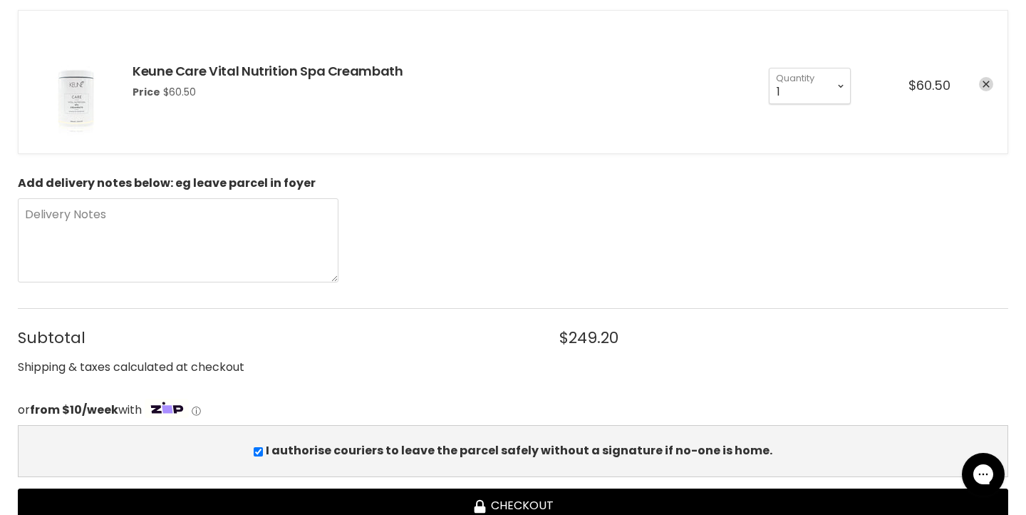
scroll to position [1920, 0]
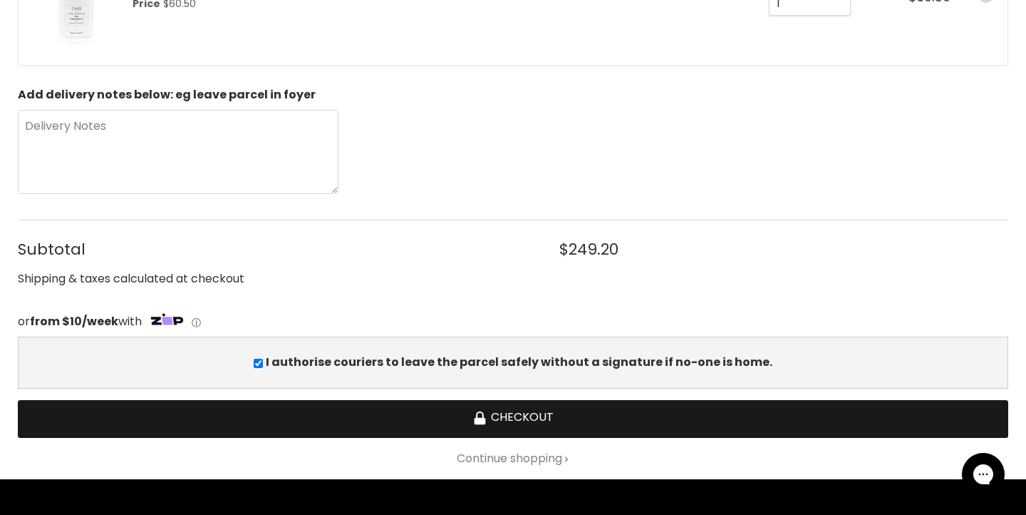
click at [515, 418] on button "Checkout" at bounding box center [513, 419] width 991 height 38
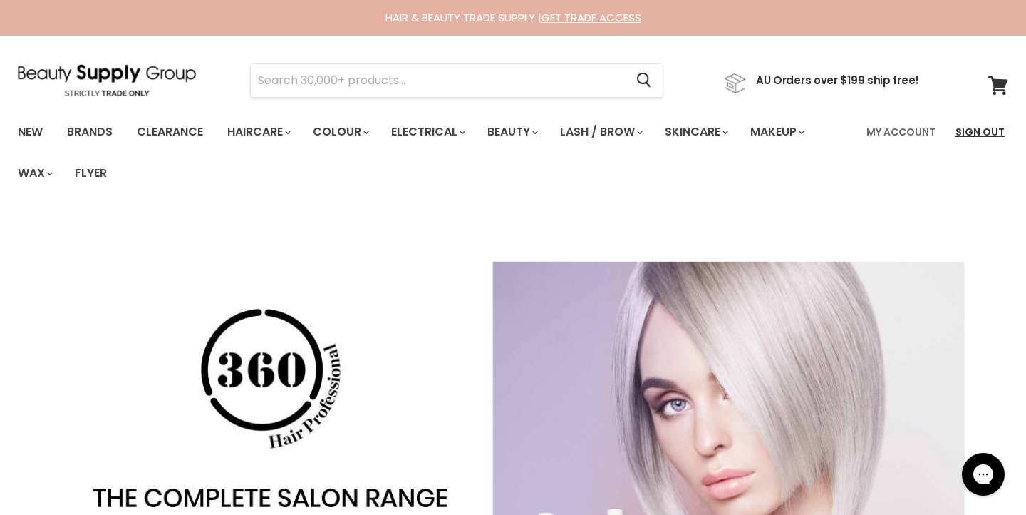
click at [979, 131] on link "Sign Out" at bounding box center [980, 132] width 66 height 30
